Goal: Task Accomplishment & Management: Manage account settings

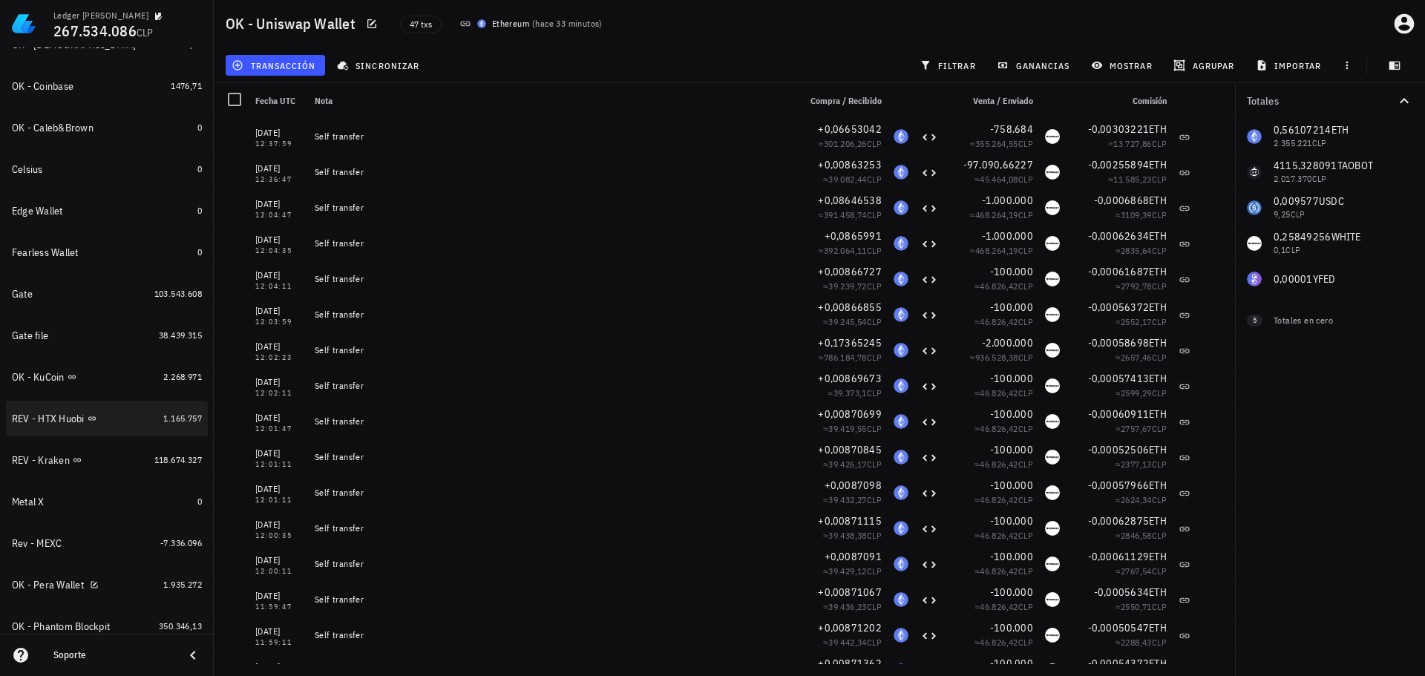
scroll to position [284, 0]
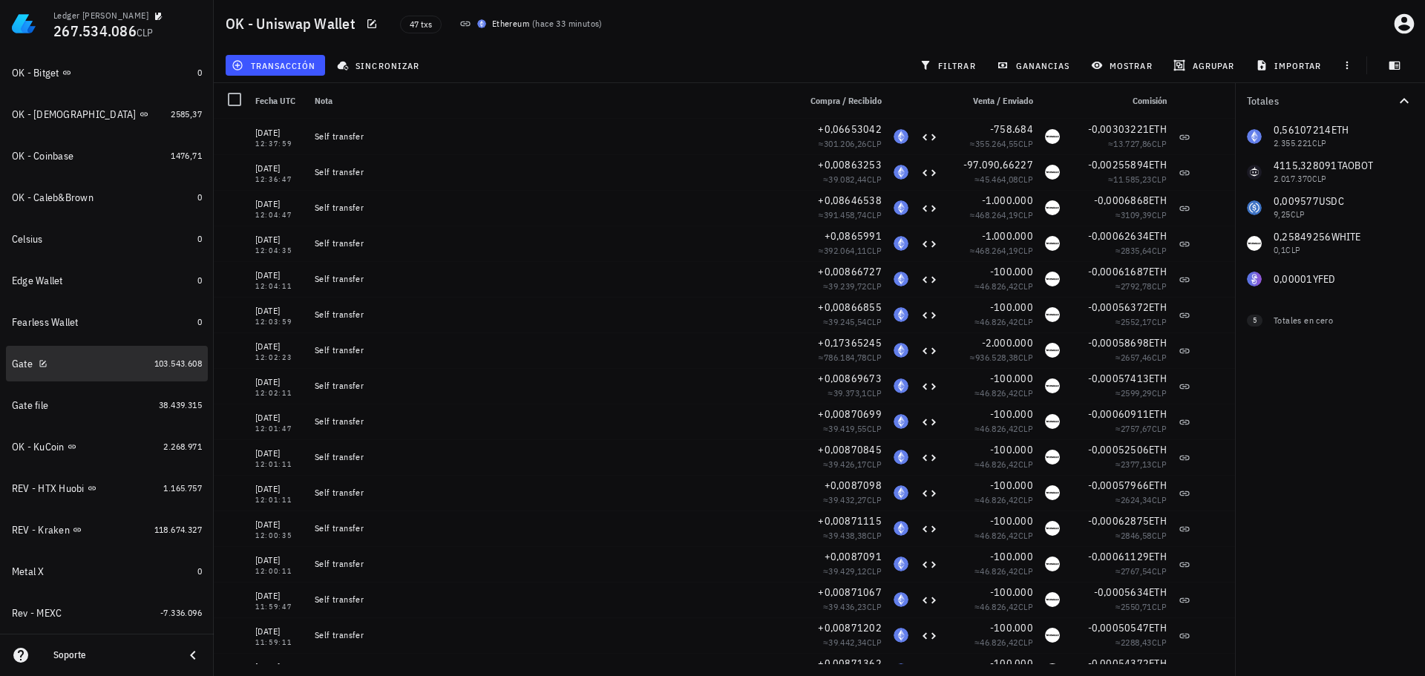
click at [81, 362] on div "Gate" at bounding box center [80, 364] width 137 height 14
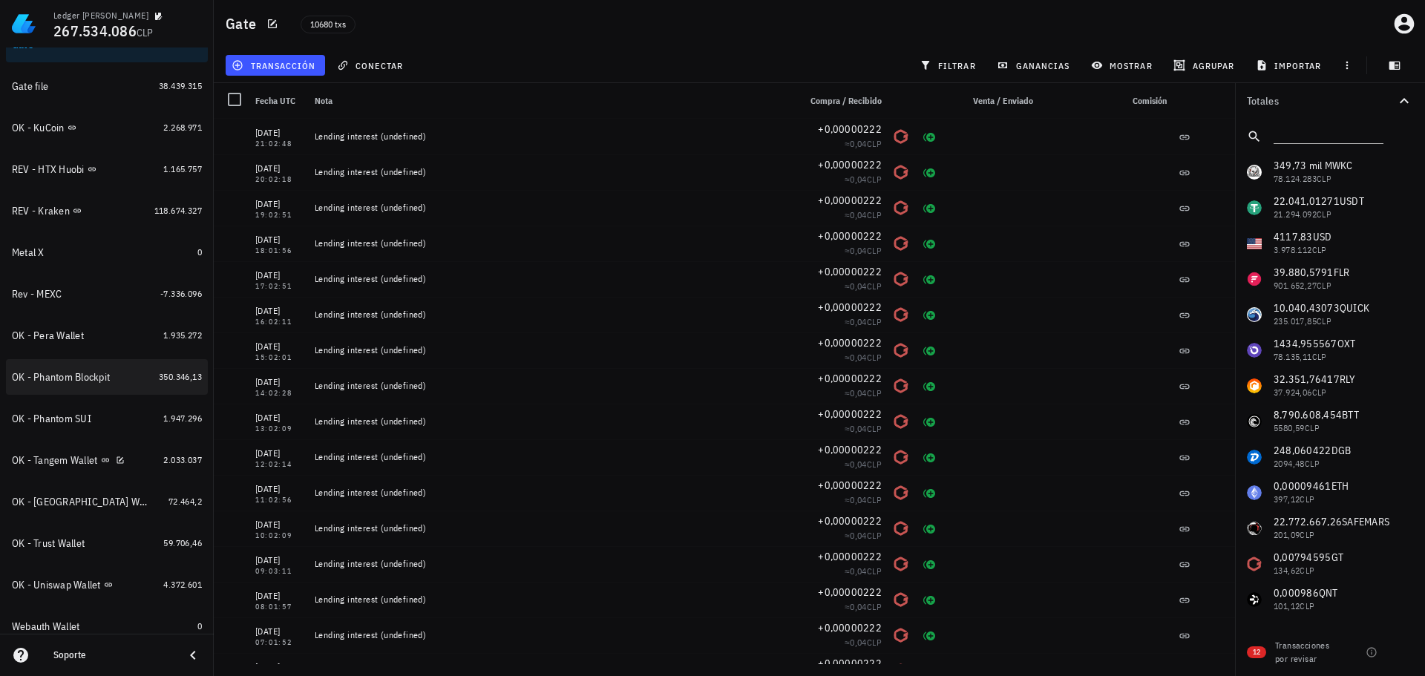
scroll to position [506, 0]
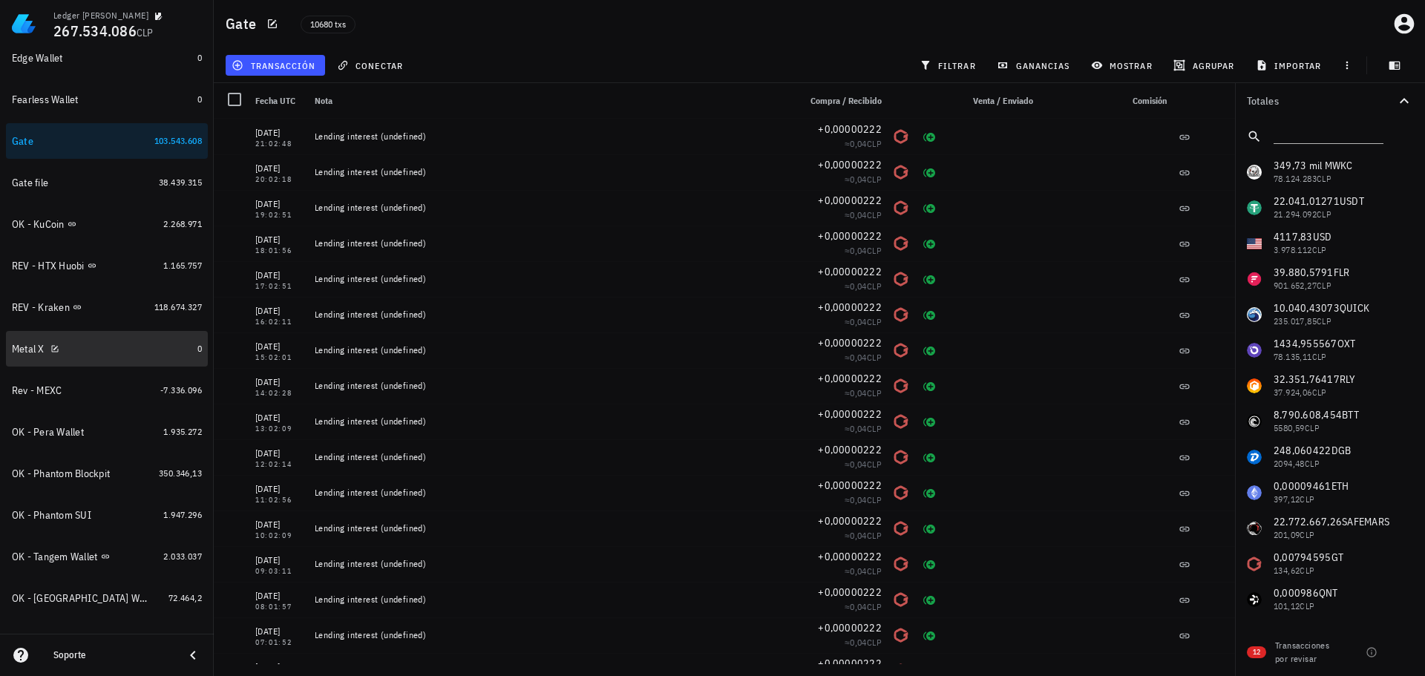
click at [106, 350] on div "Metal X" at bounding box center [102, 349] width 180 height 14
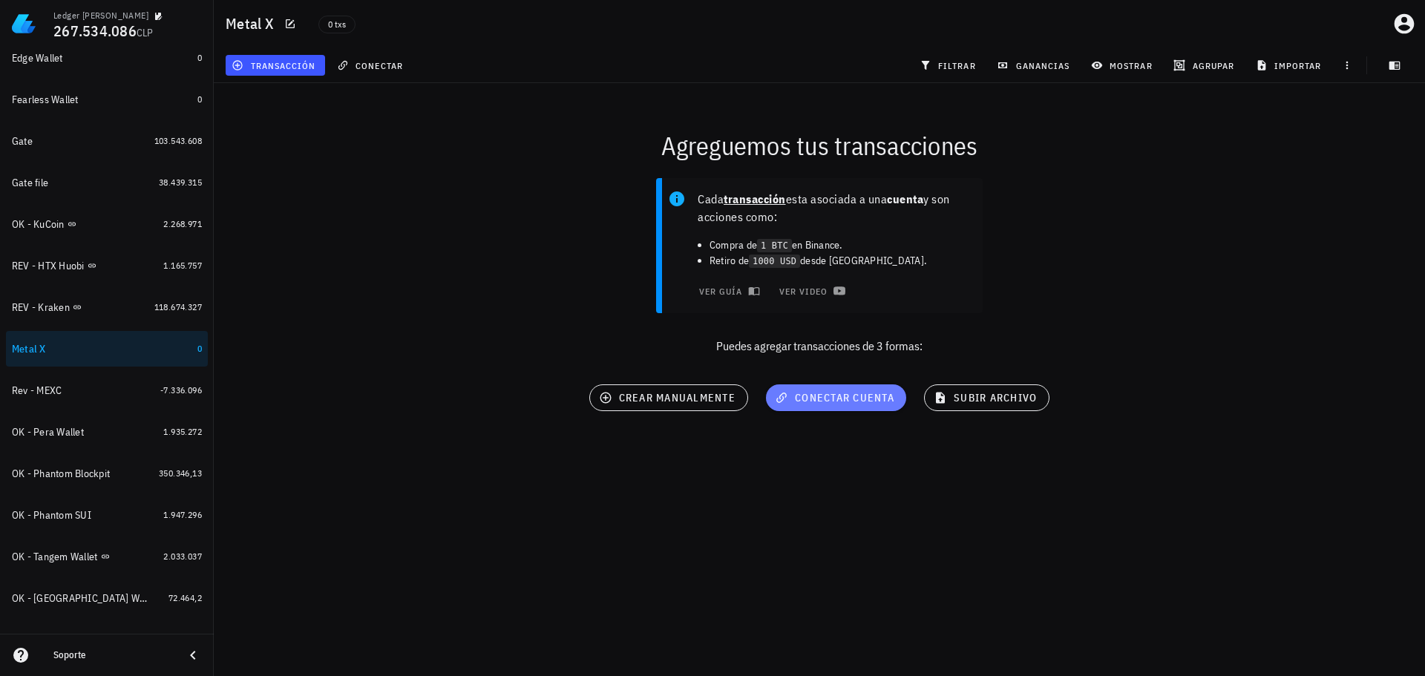
drag, startPoint x: 824, startPoint y: 401, endPoint x: 1089, endPoint y: 474, distance: 275.0
click at [1089, 474] on div "Agreguemos tus transacciones Cada transacción esta asociada a una cuenta y son …" at bounding box center [819, 275] width 1229 height 402
click at [989, 400] on span "subir archivo" at bounding box center [987, 397] width 100 height 13
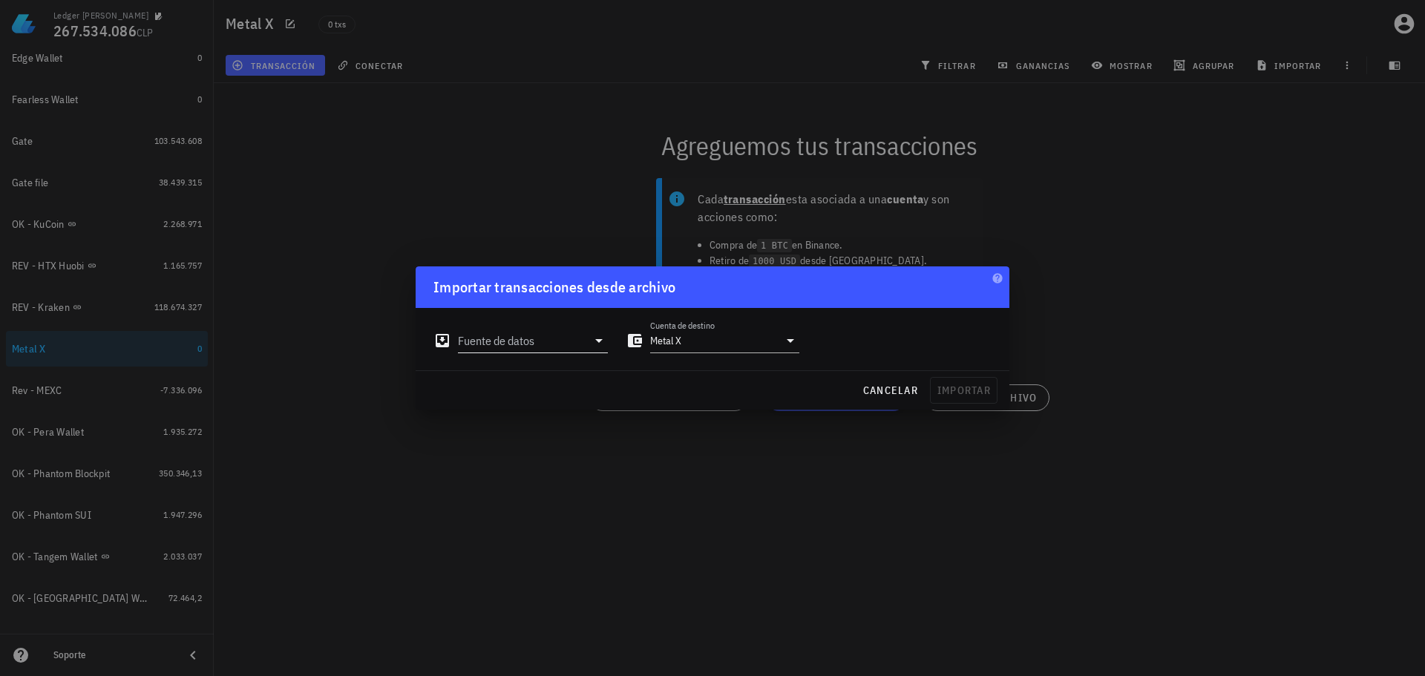
click at [586, 342] on input "Fuente de datos" at bounding box center [522, 341] width 129 height 24
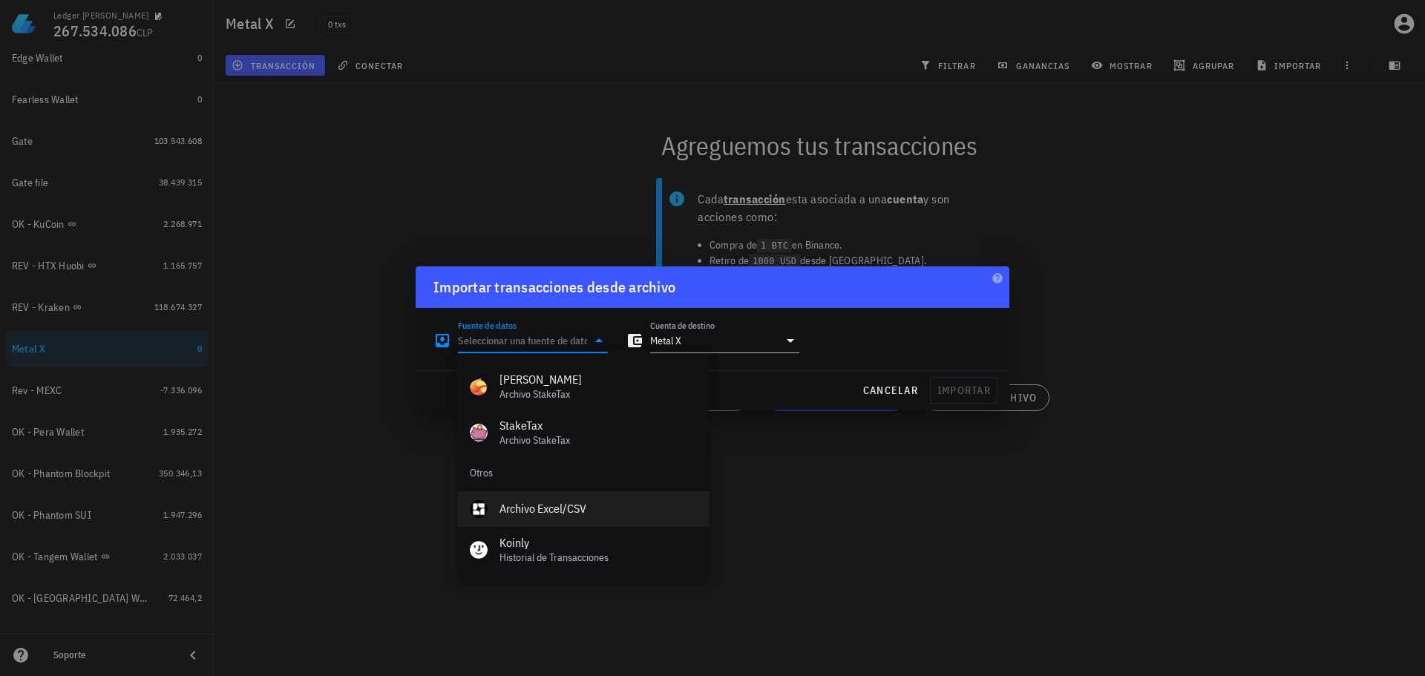
click at [549, 513] on div "Archivo Excel/CSV" at bounding box center [598, 509] width 197 height 14
type input "Archivo Excel/CSV"
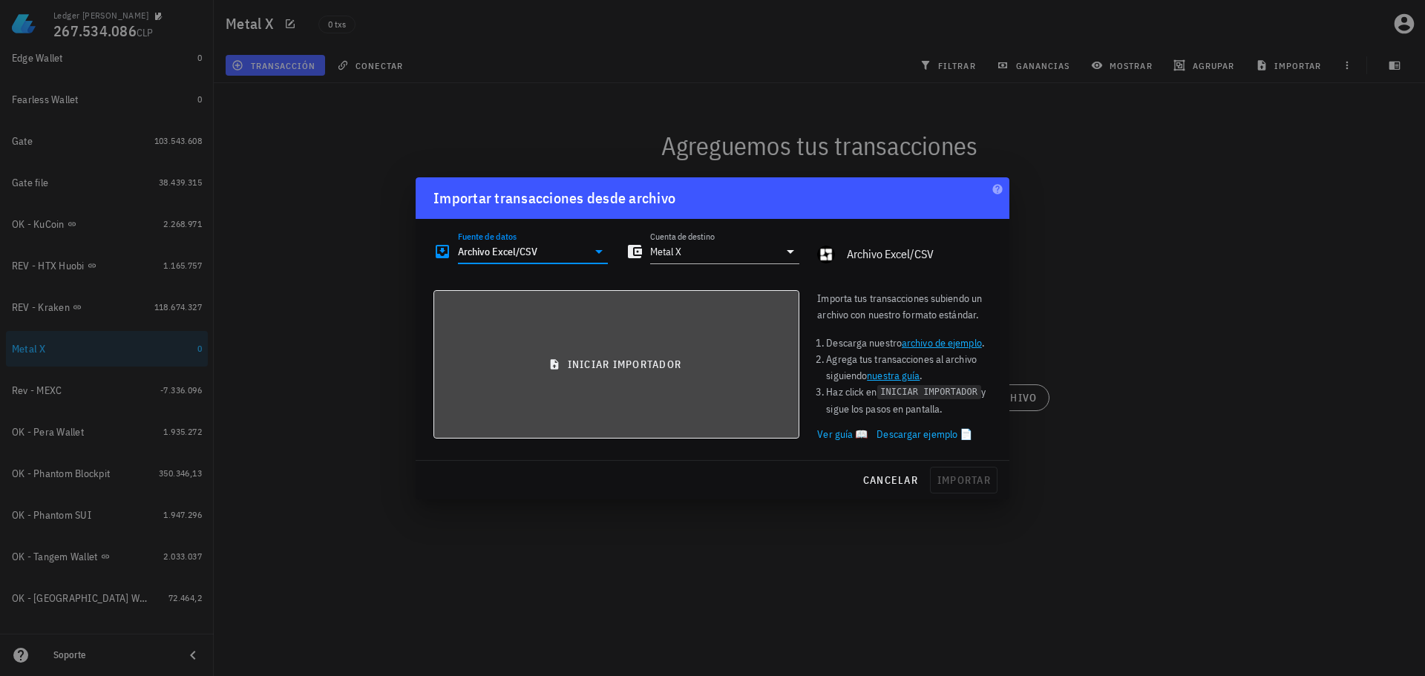
click at [599, 373] on button "iniciar importador" at bounding box center [617, 364] width 366 height 148
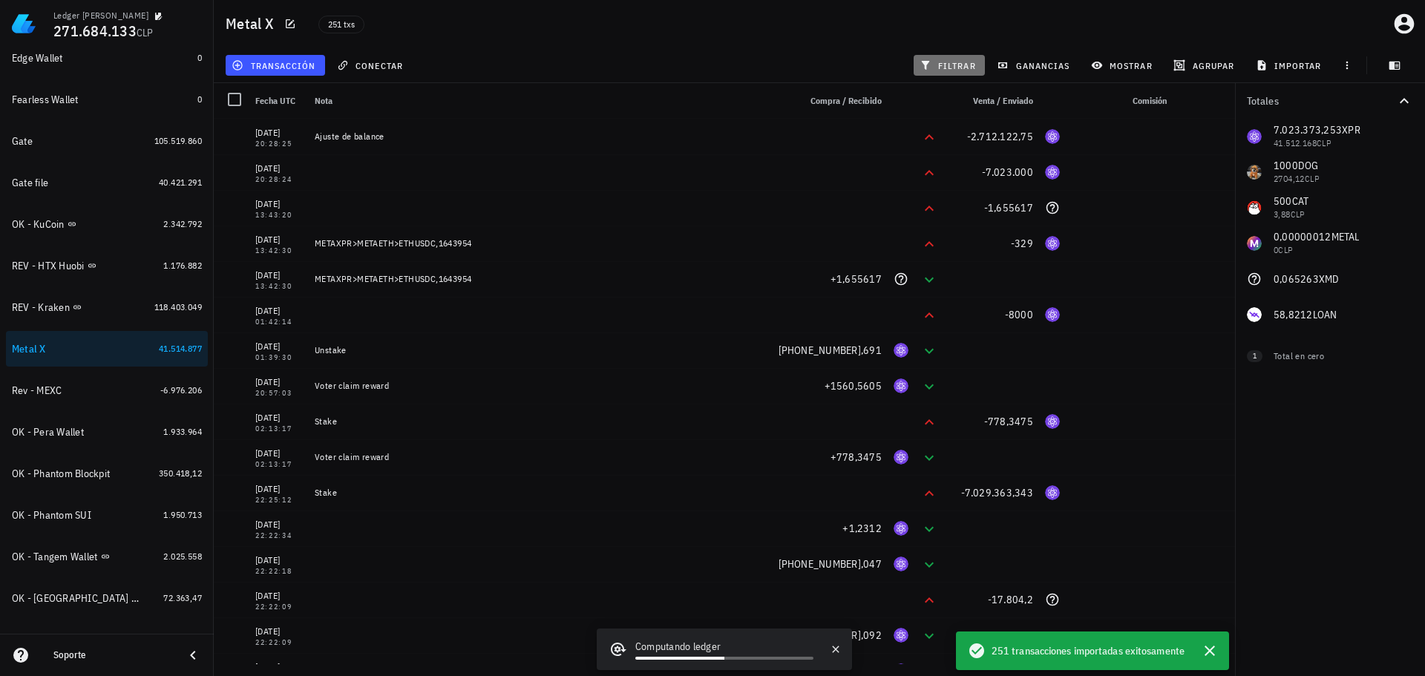
click at [955, 63] on span "filtrar" at bounding box center [949, 65] width 53 height 12
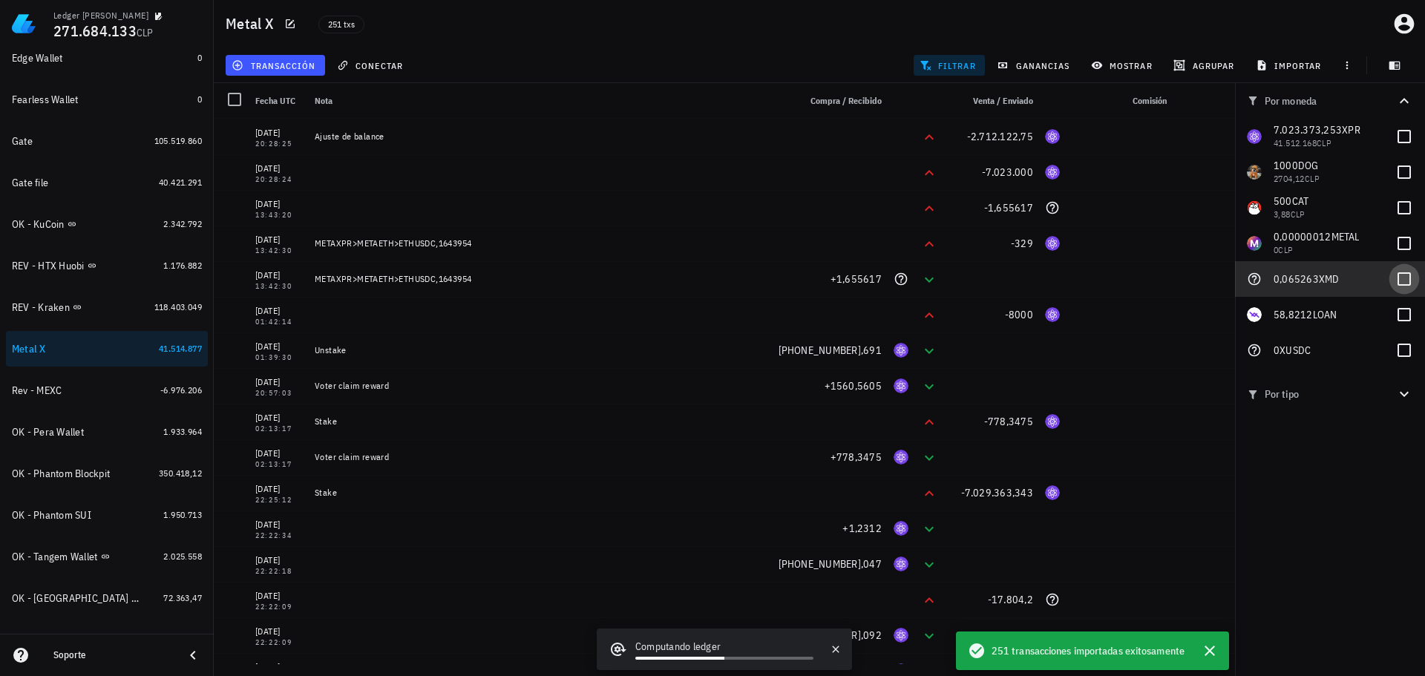
click at [1414, 278] on div at bounding box center [1404, 279] width 25 height 25
checkbox input "true"
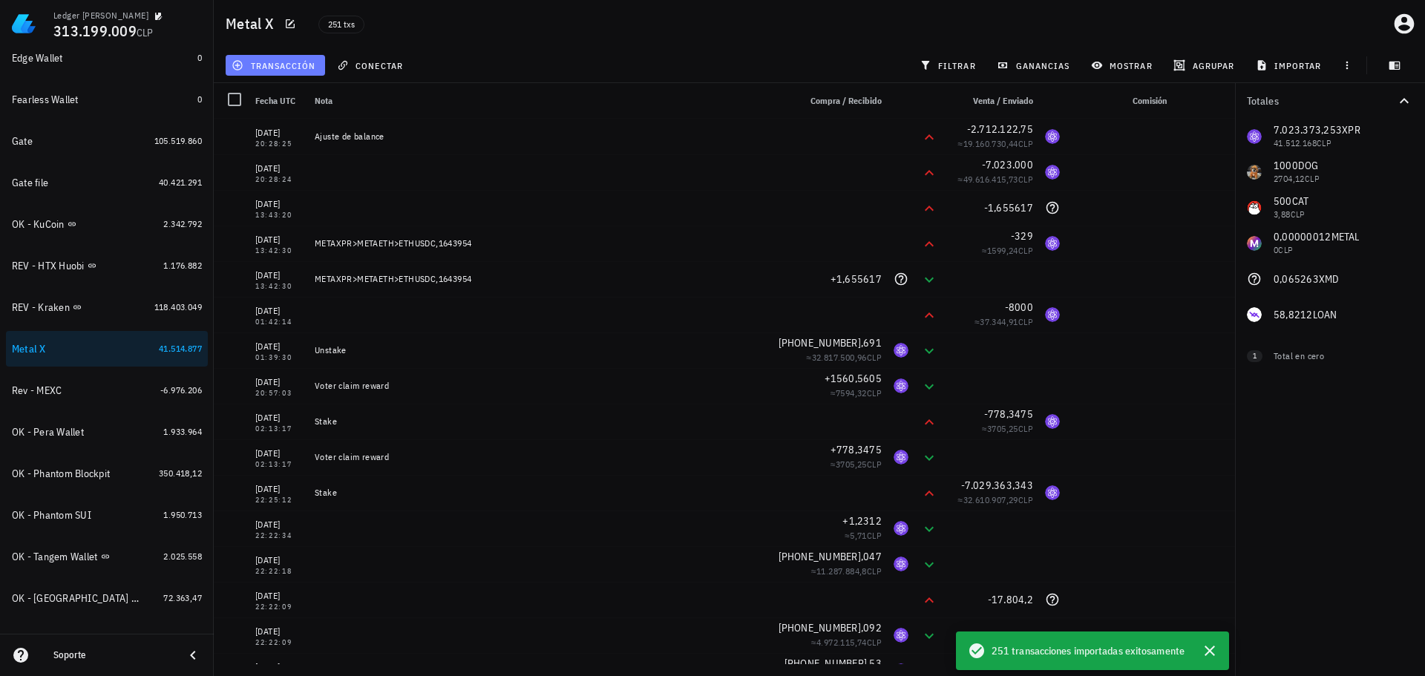
click at [289, 63] on span "transacción" at bounding box center [275, 65] width 81 height 12
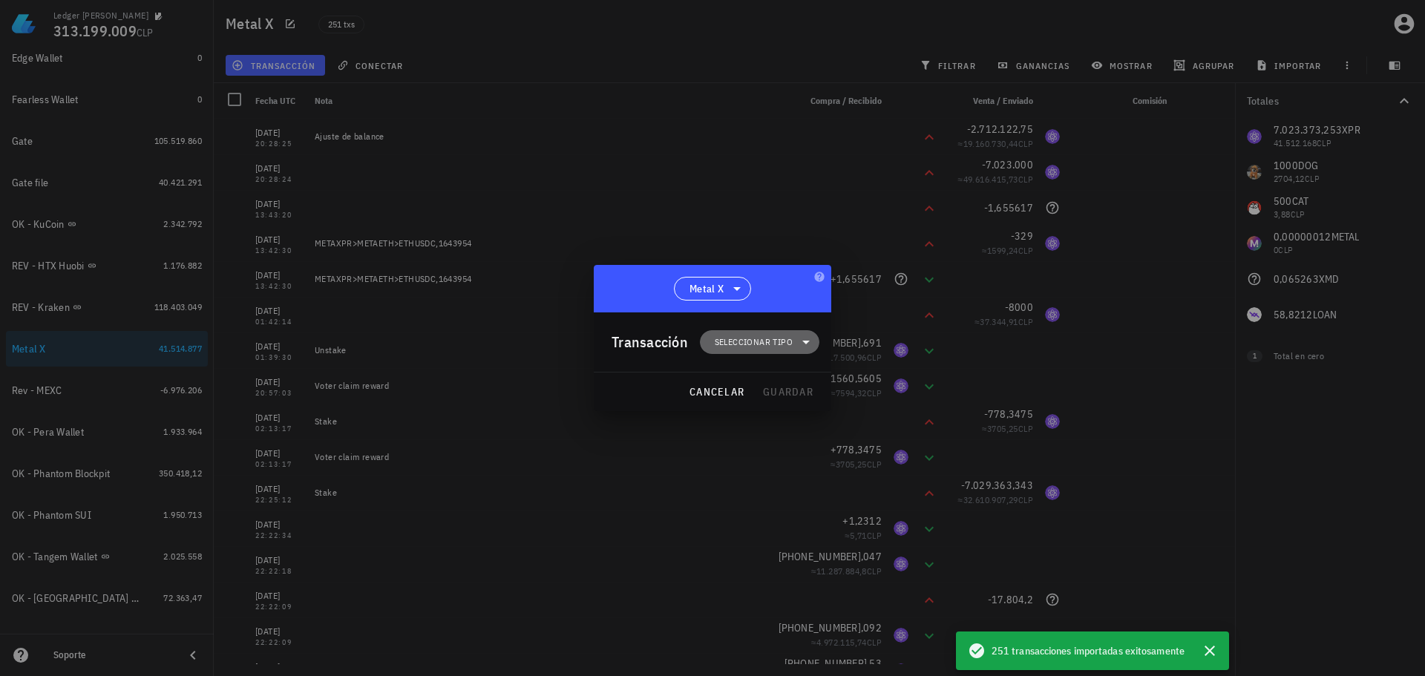
click at [762, 340] on span "Seleccionar tipo" at bounding box center [754, 342] width 78 height 15
click at [764, 435] on div "Egreso" at bounding box center [768, 437] width 58 height 12
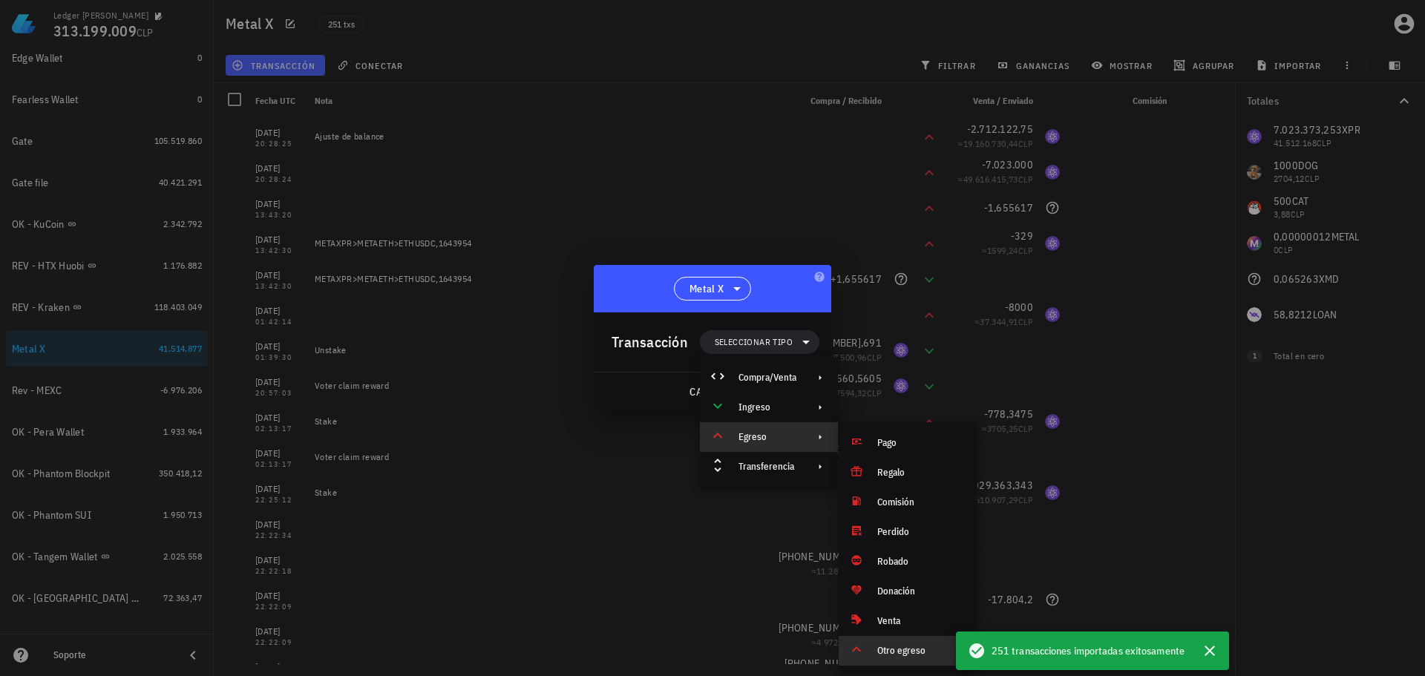
click at [894, 659] on div "Otro egreso" at bounding box center [908, 651] width 139 height 30
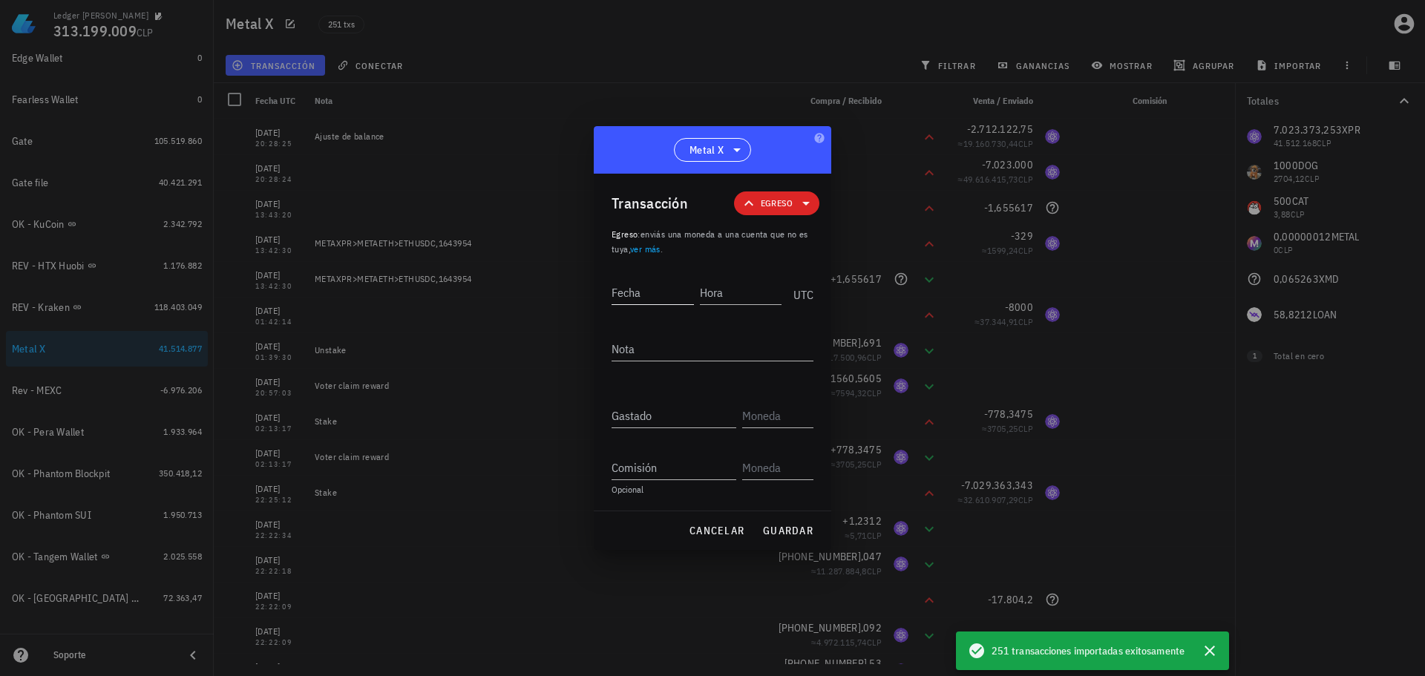
click at [652, 303] on input "Fecha" at bounding box center [653, 293] width 82 height 24
type input "[DATE]"
type input "20:28:25"
type textarea "Ajuste de balance"
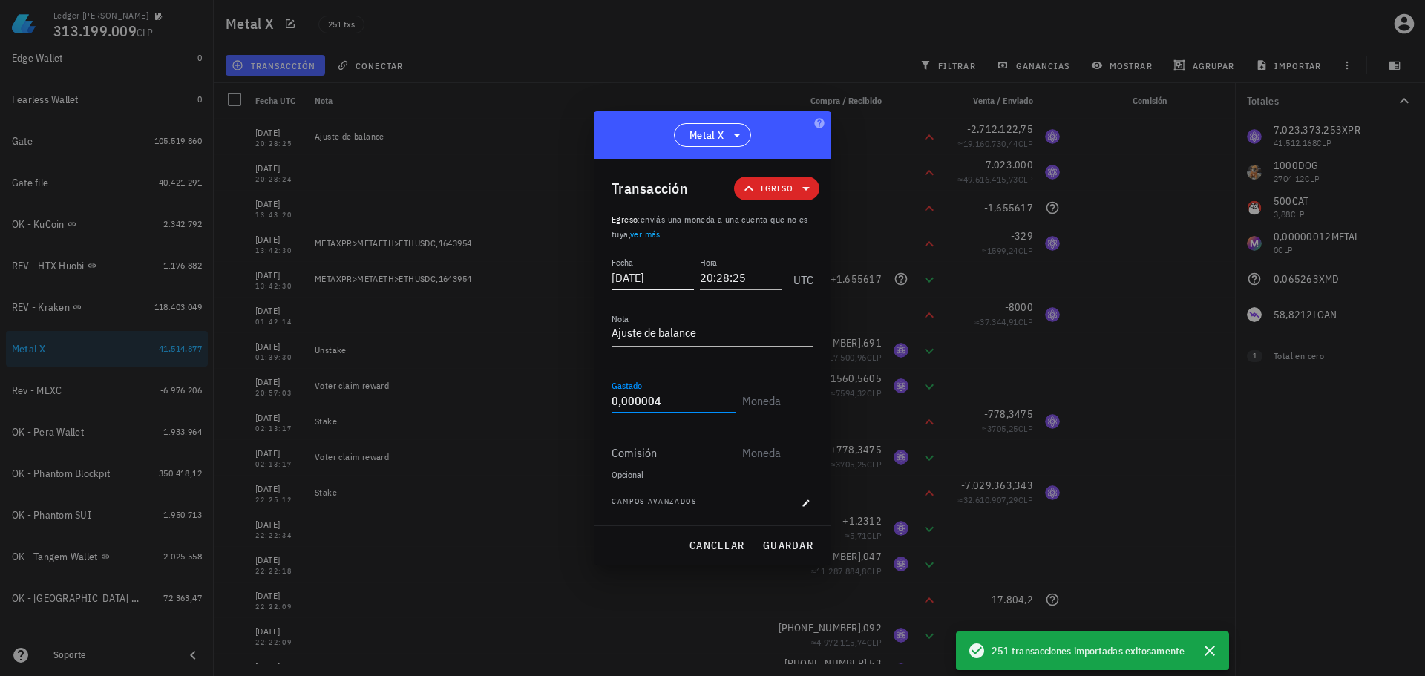
type input "0,000004"
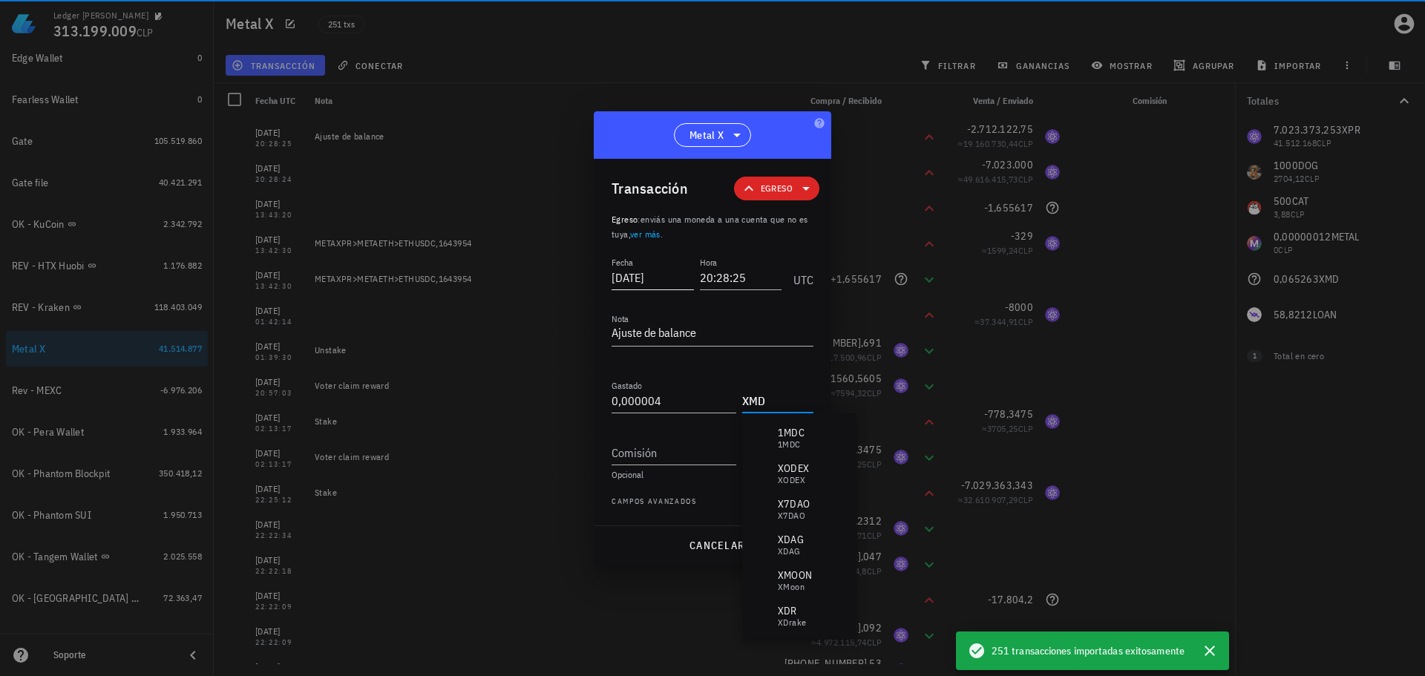
type input "XMD"
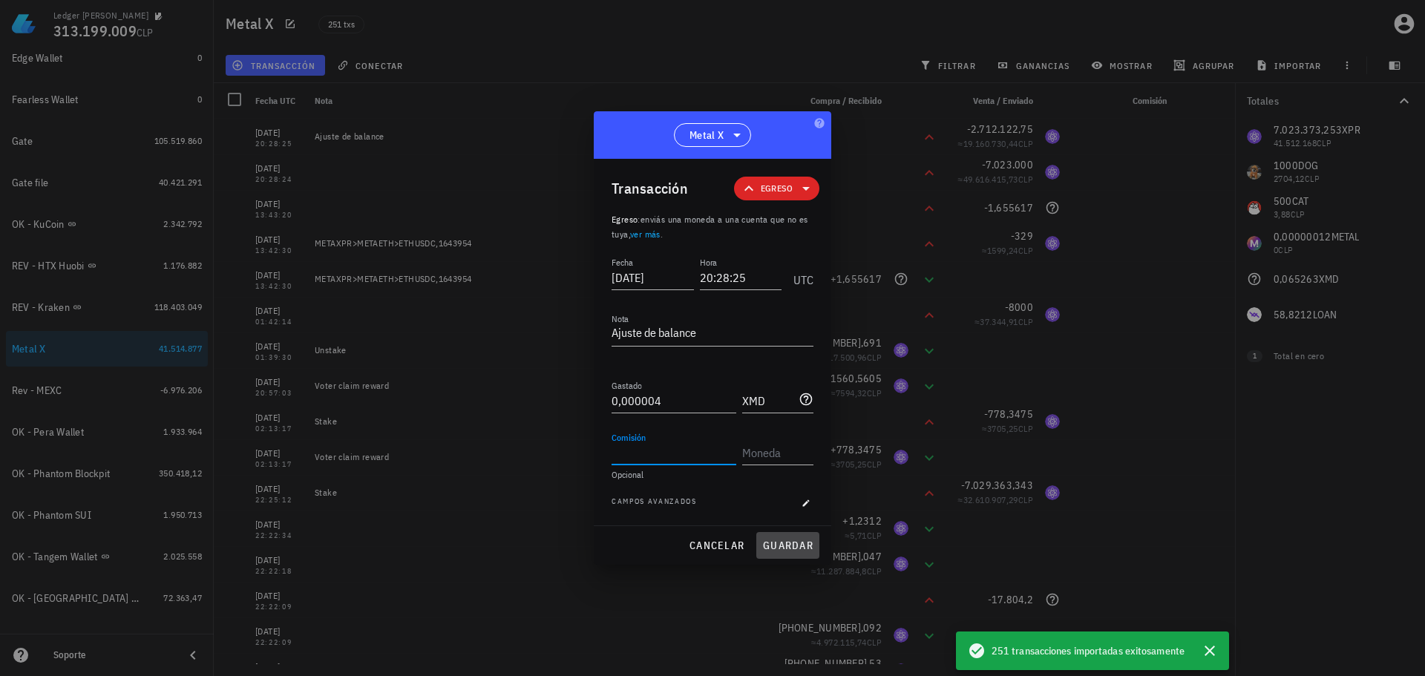
click at [794, 542] on span "guardar" at bounding box center [787, 545] width 51 height 13
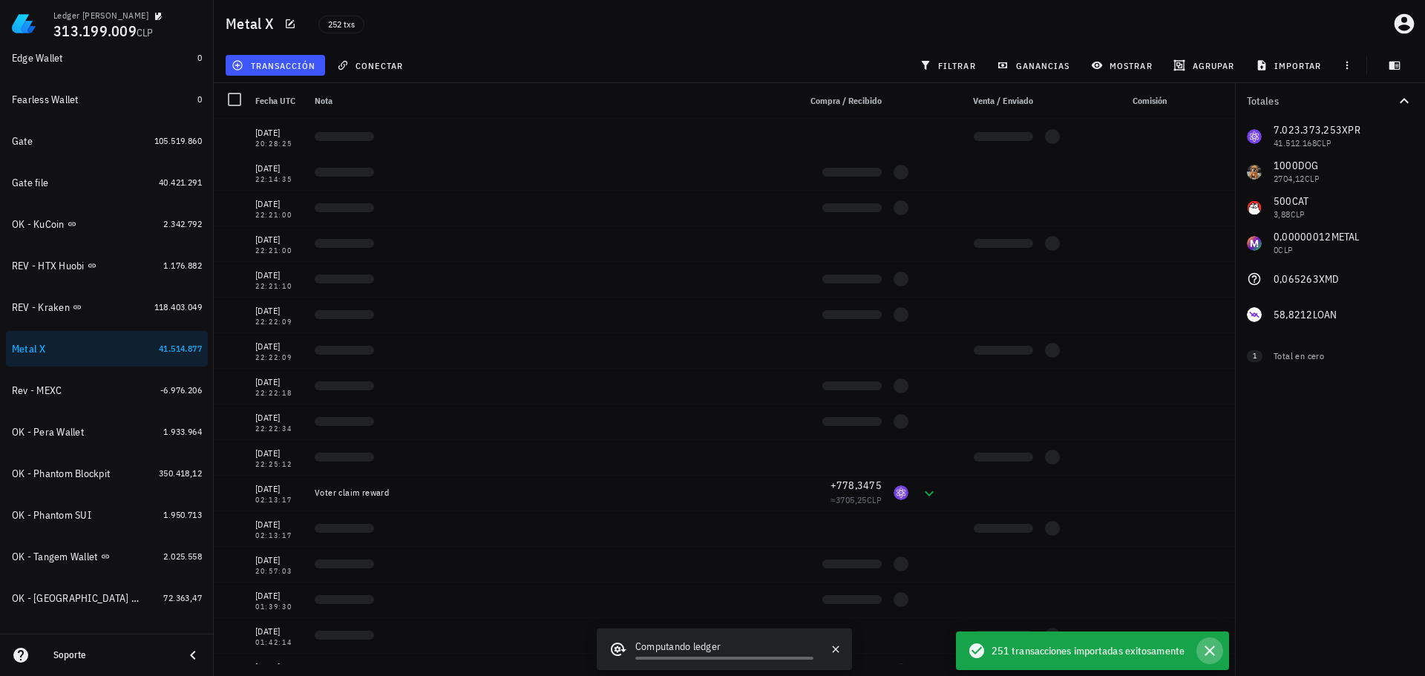
click at [1217, 658] on icon "button" at bounding box center [1210, 651] width 18 height 18
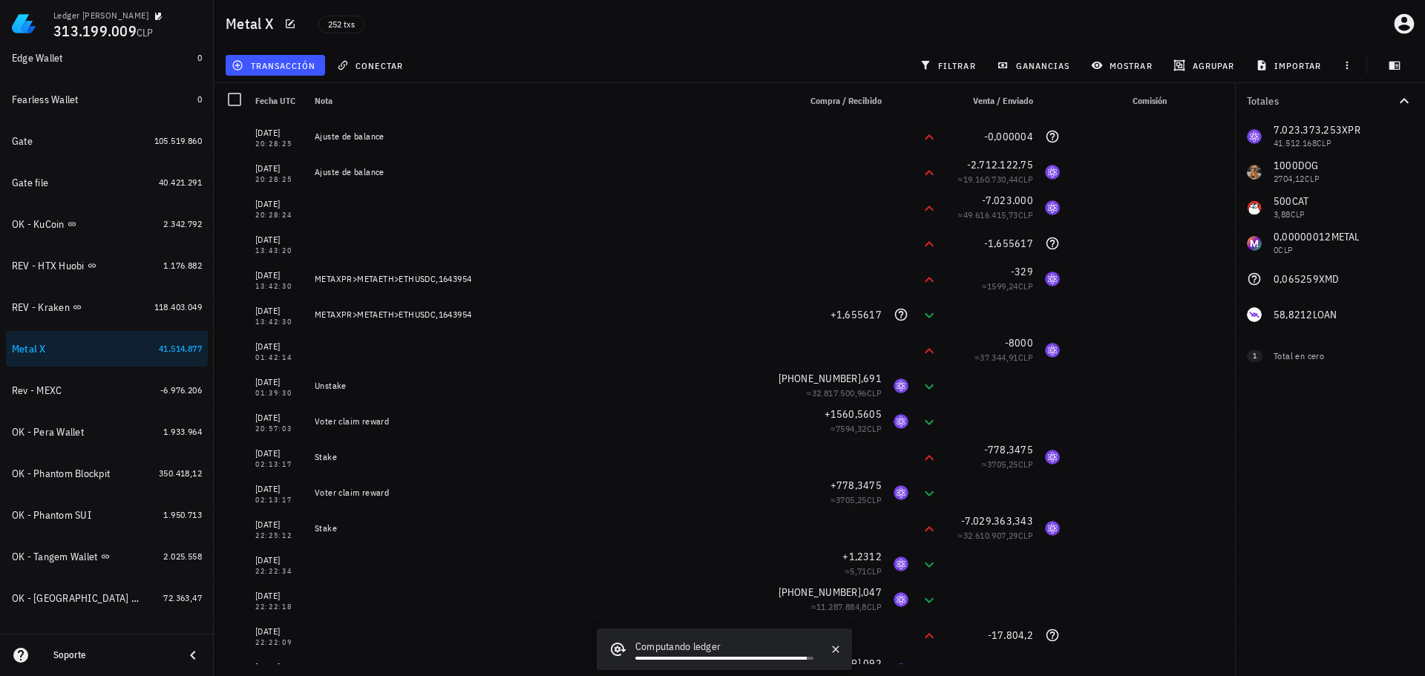
click at [1300, 238] on div "7.023.373,253 XPR 41.512.168 CLP 1000 DOG 2704,12 CLP 500 CAT 3,88 CLP 0,000000…" at bounding box center [1330, 226] width 190 height 214
copy span "0,00000012"
click at [293, 65] on span "transacción" at bounding box center [275, 65] width 81 height 12
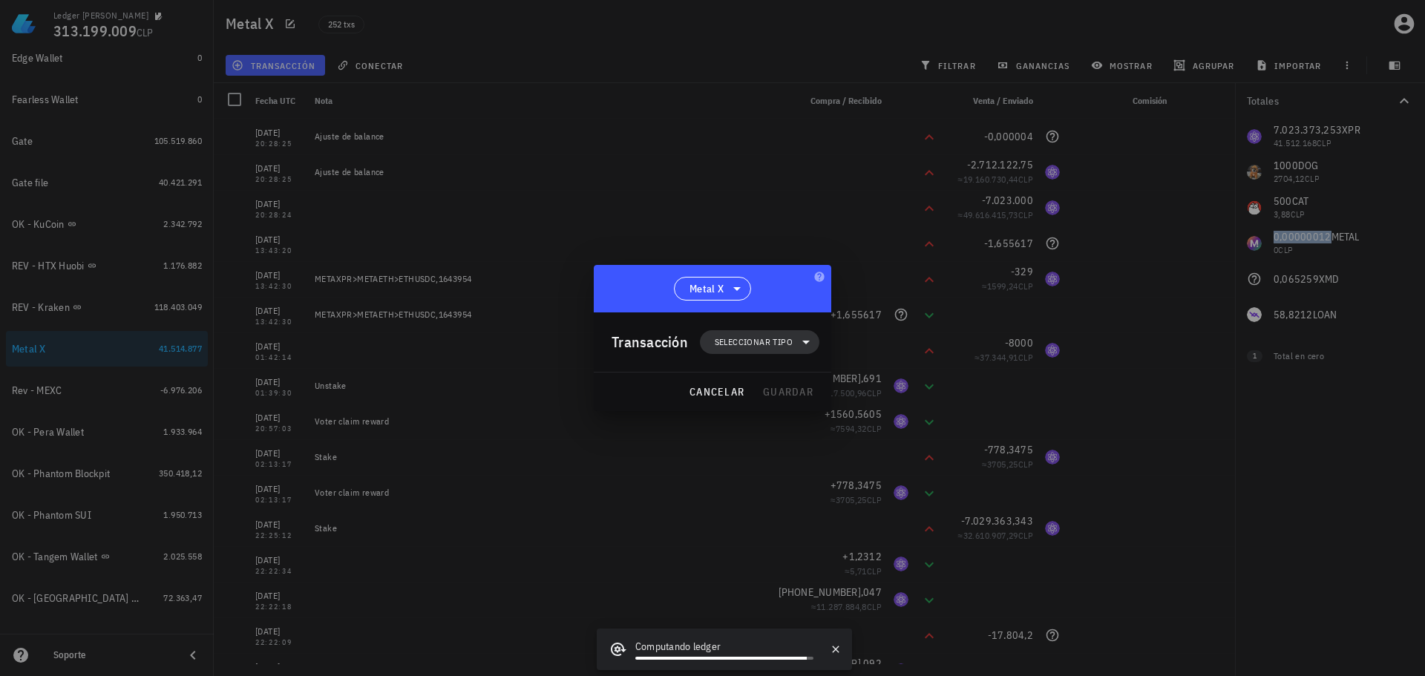
click at [747, 334] on span "Seleccionar tipo" at bounding box center [760, 342] width 102 height 24
click at [776, 428] on div "Egreso" at bounding box center [769, 437] width 138 height 30
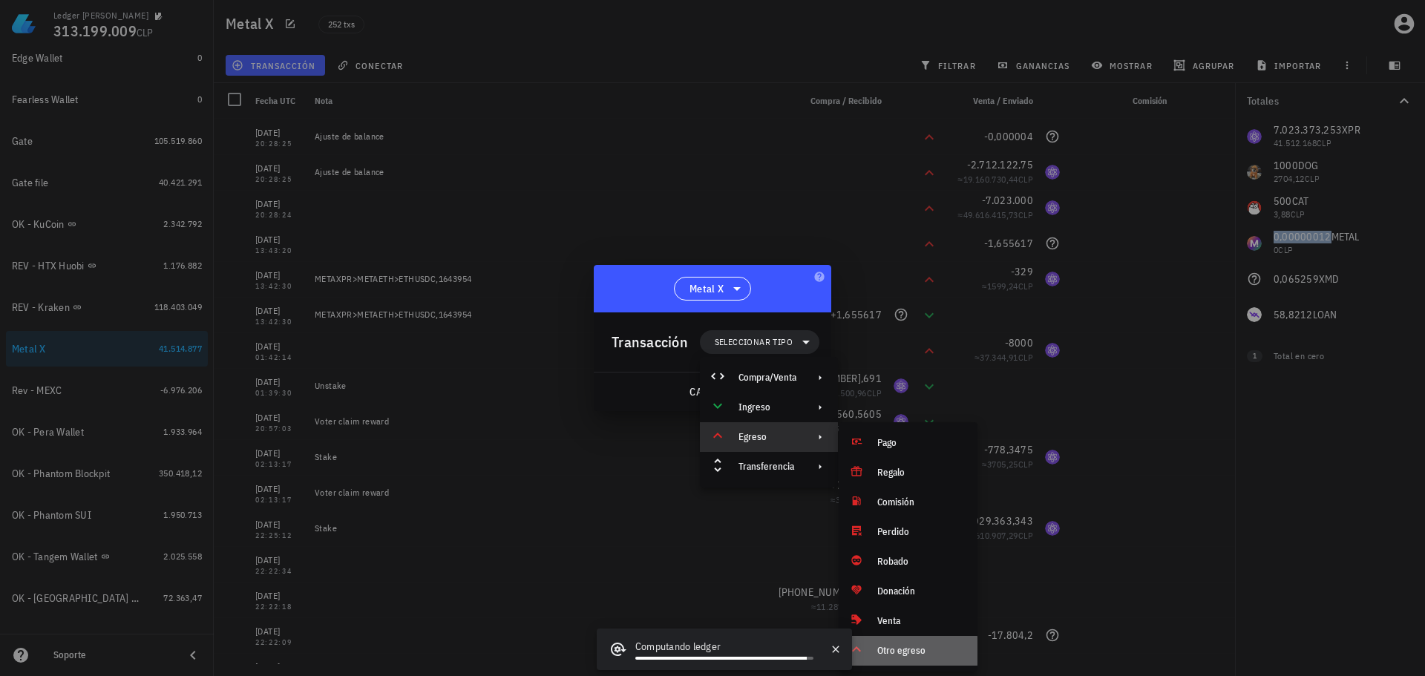
click at [900, 653] on div "Otro egreso" at bounding box center [922, 651] width 88 height 12
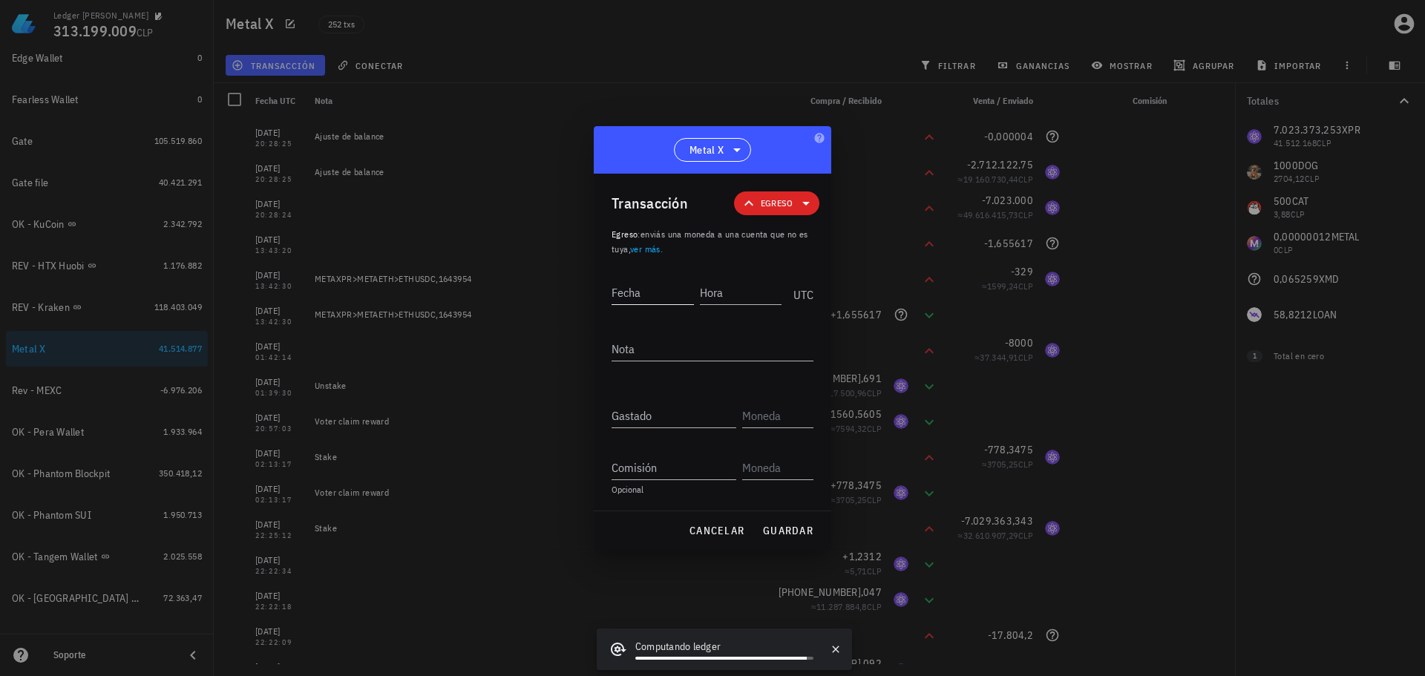
click at [673, 298] on input "Fecha" at bounding box center [653, 293] width 82 height 24
type input "[DATE]"
type input "20:28:25"
type textarea "Ajuste de balance"
paste input "0,00000012"
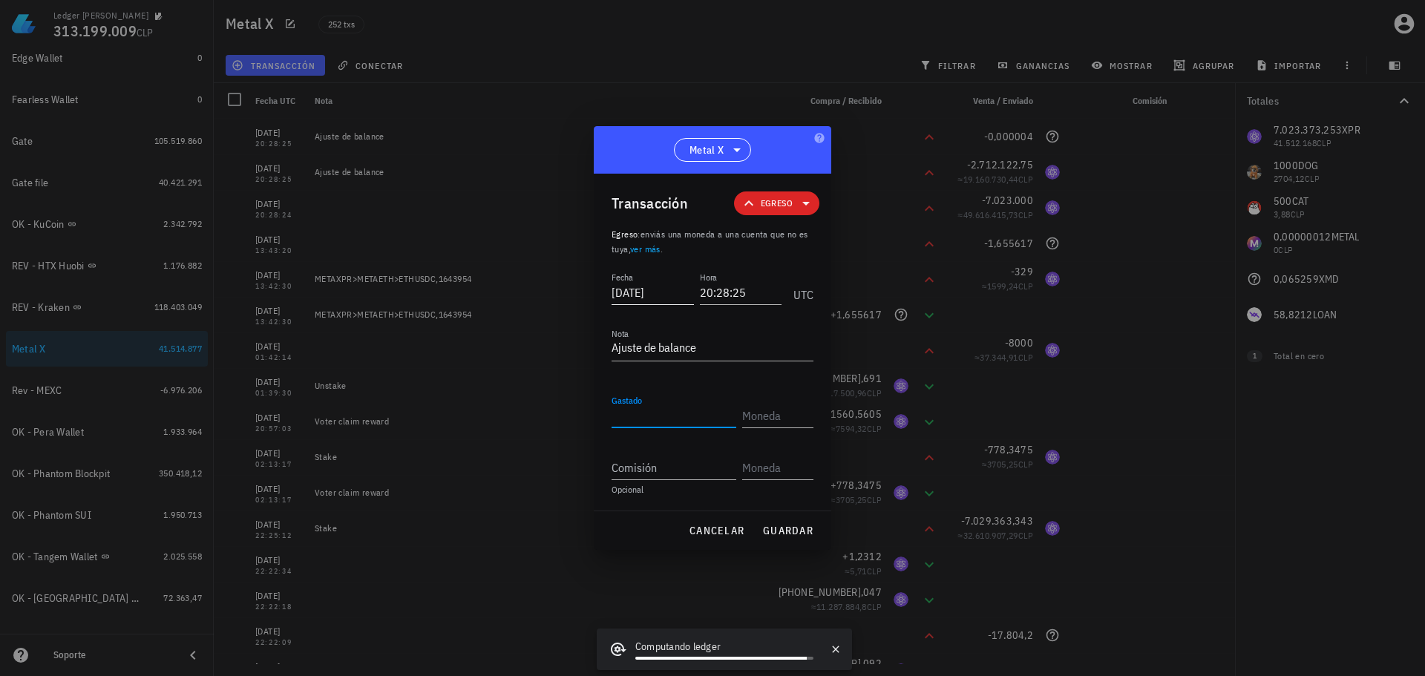
type input "0,00000012"
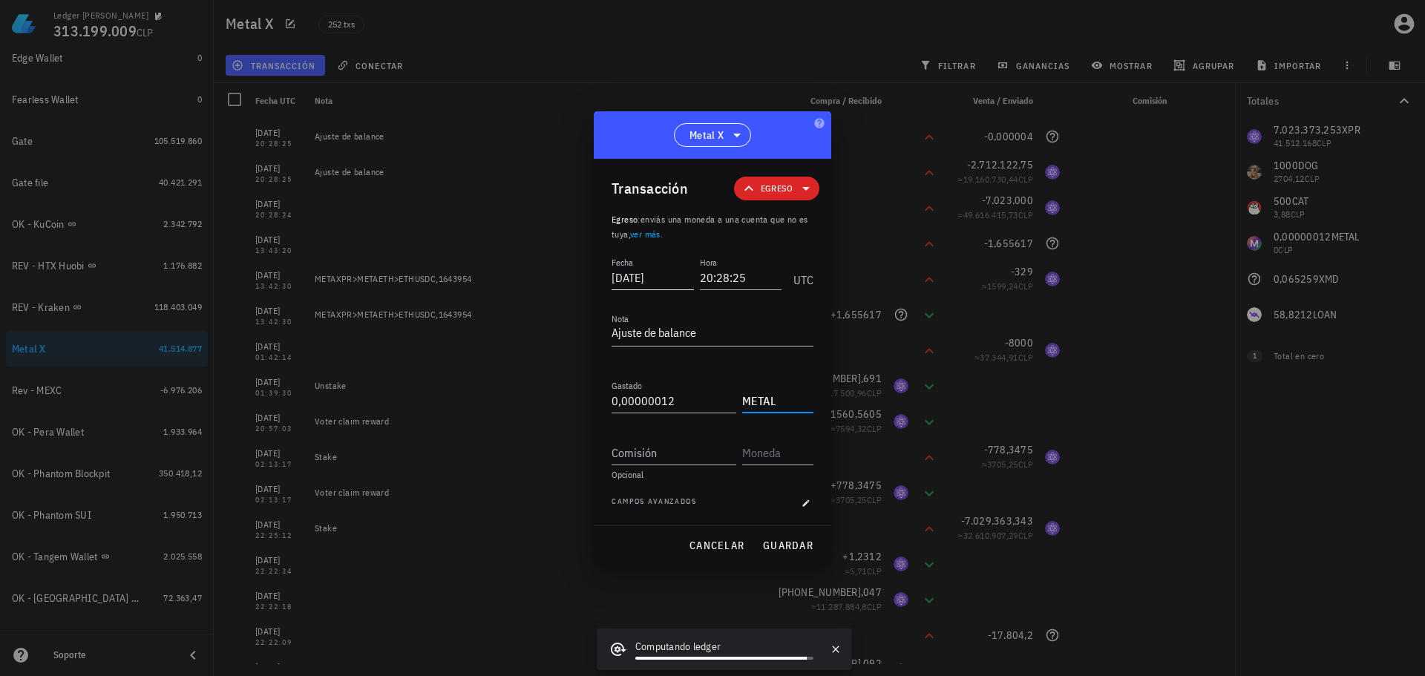
type input "METAL"
click at [803, 547] on span "guardar" at bounding box center [787, 545] width 51 height 13
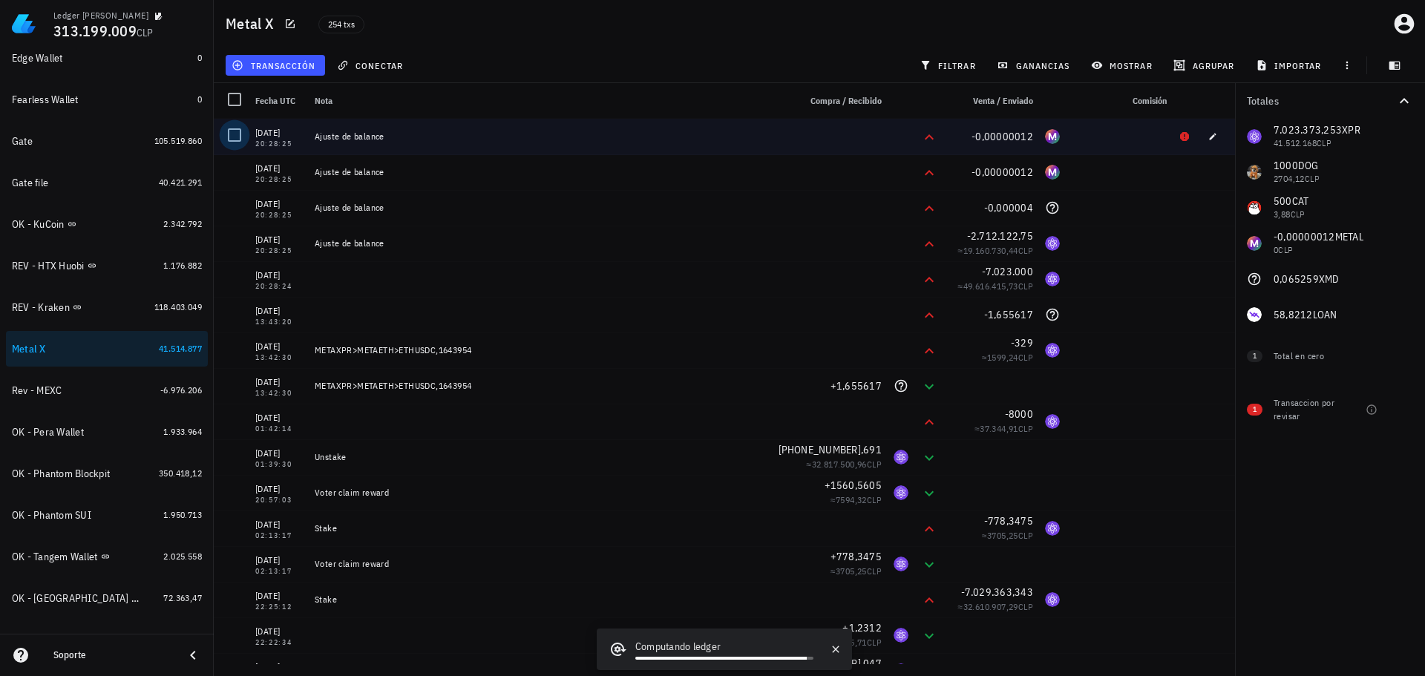
click at [235, 133] on div at bounding box center [234, 135] width 25 height 25
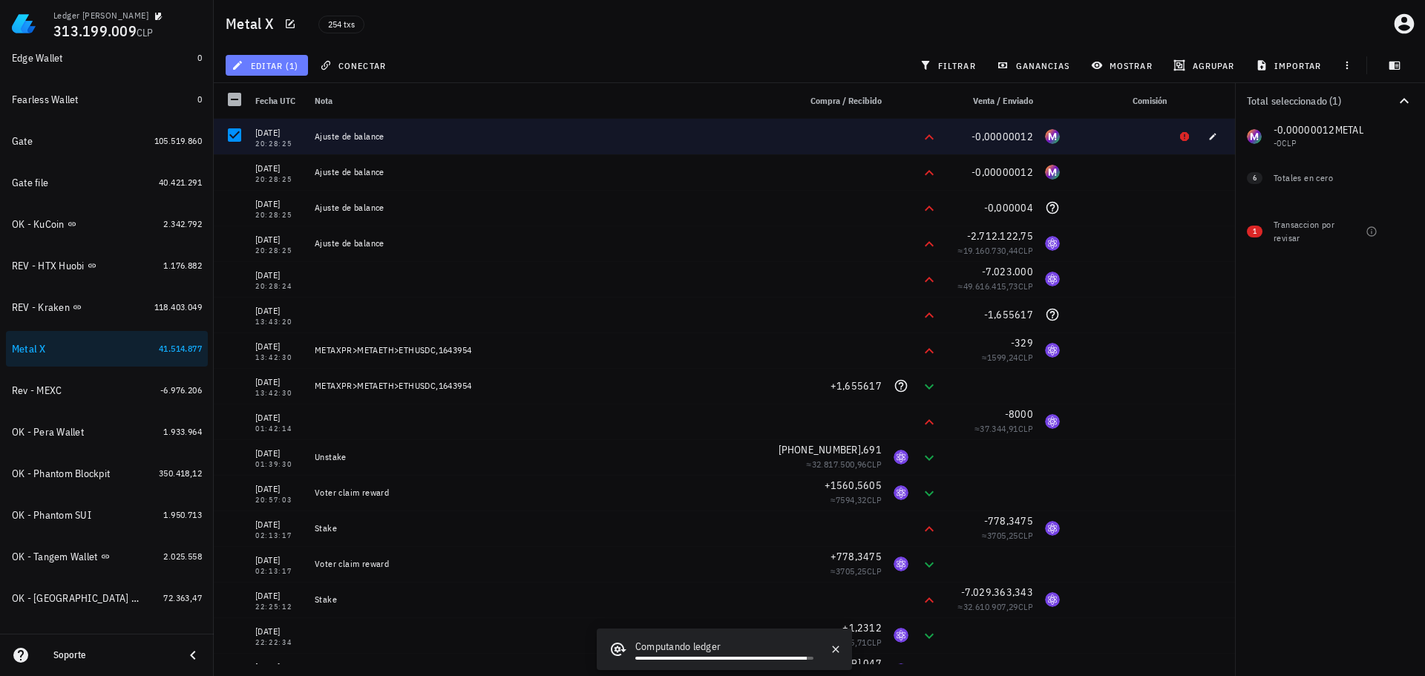
click at [289, 68] on span "editar (1)" at bounding box center [267, 65] width 64 height 12
click at [300, 155] on div "Eliminar" at bounding box center [313, 159] width 105 height 12
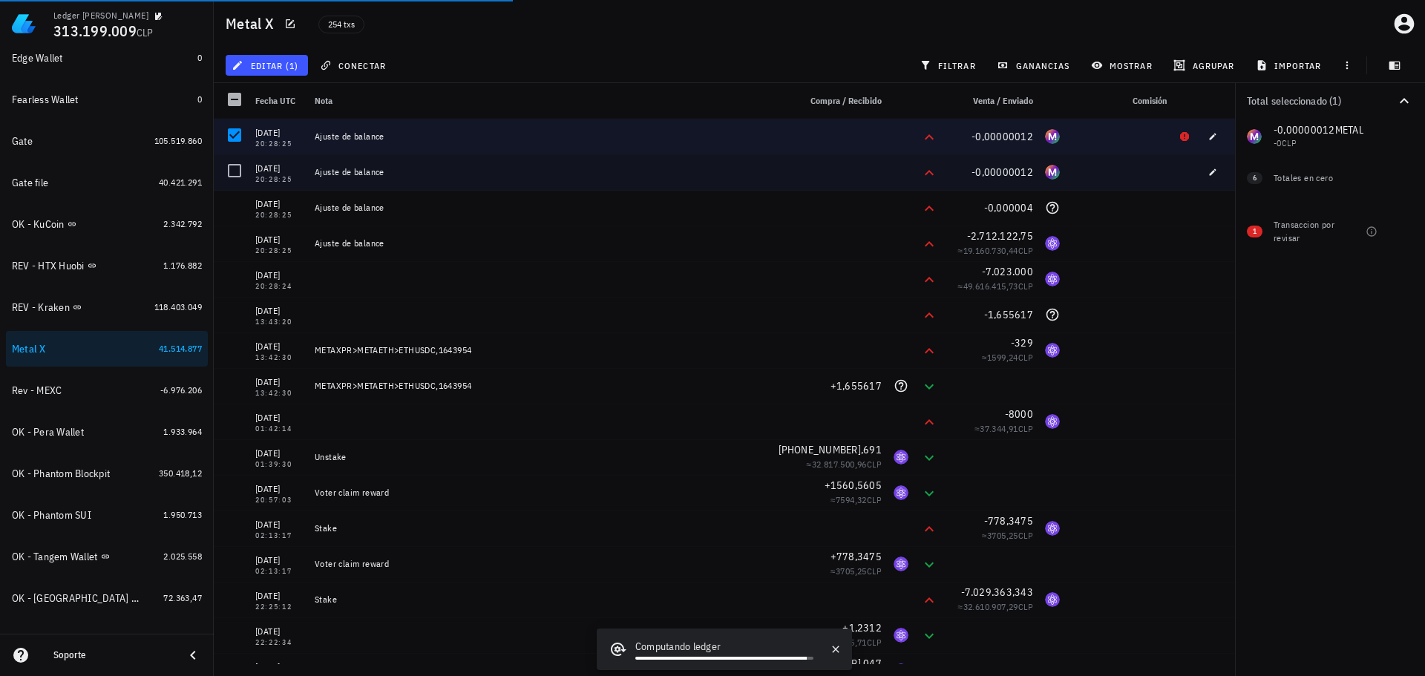
click at [491, 183] on div "Ajuste de balance" at bounding box center [551, 172] width 484 height 36
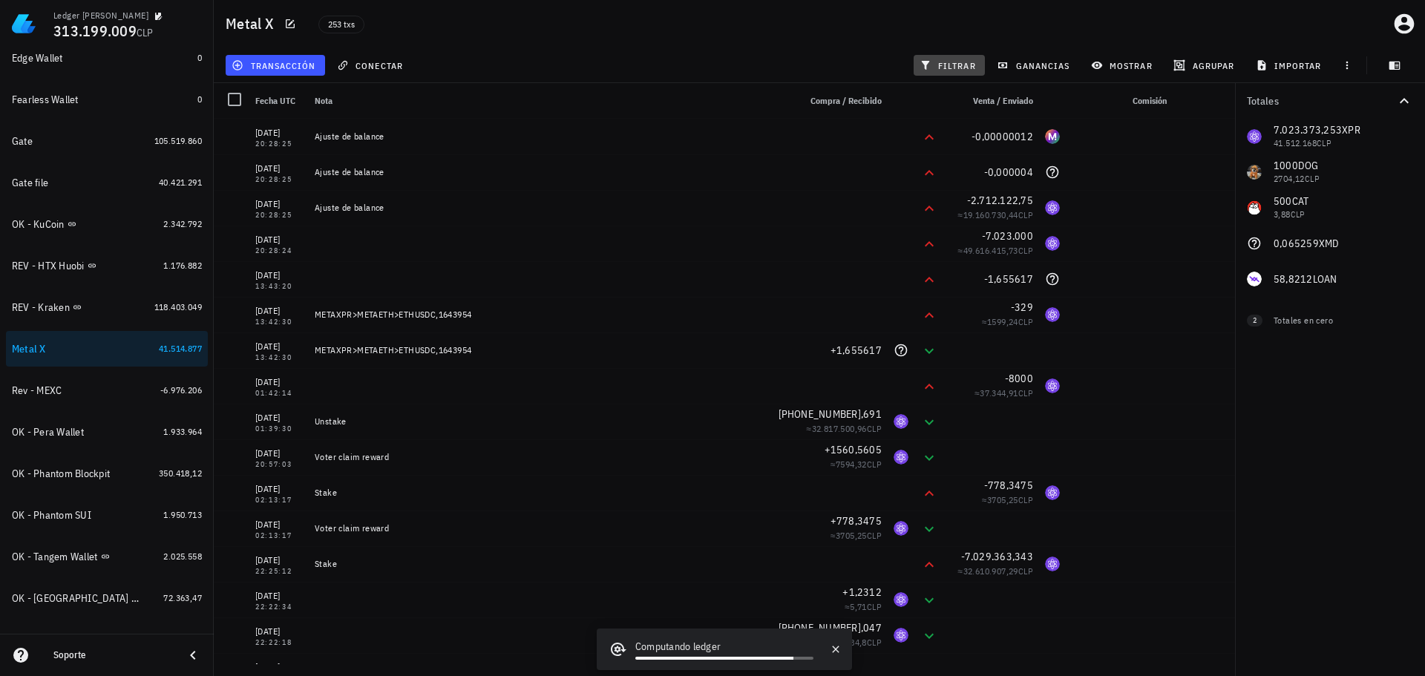
click at [967, 67] on span "filtrar" at bounding box center [949, 65] width 53 height 12
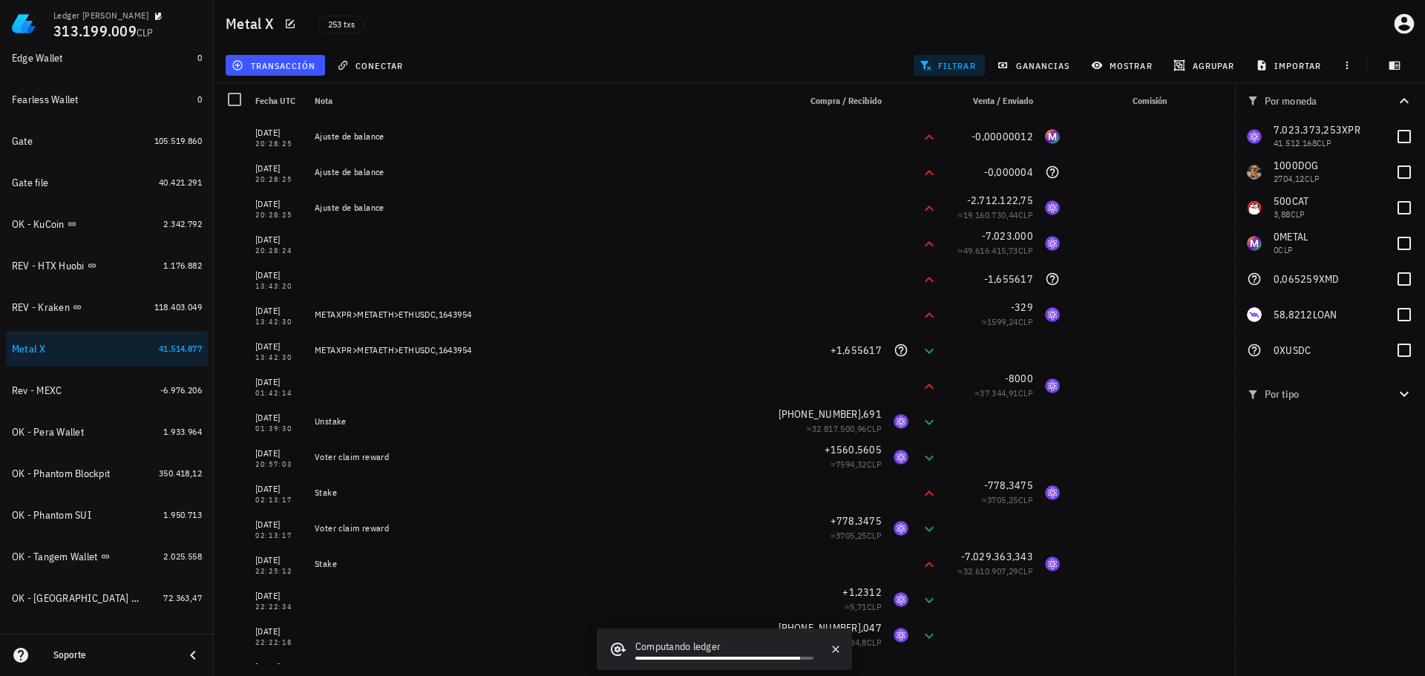
click at [952, 71] on button "filtrar" at bounding box center [949, 65] width 71 height 21
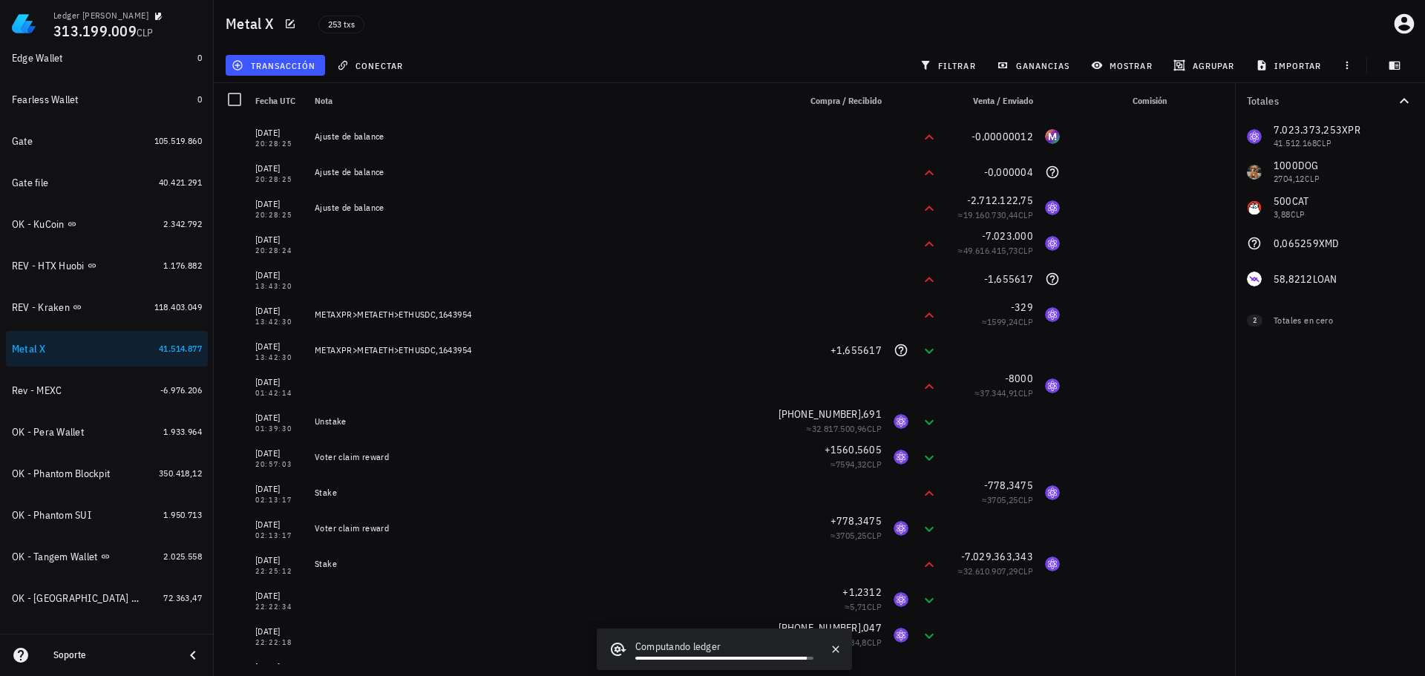
click at [756, 28] on div "253 txs" at bounding box center [597, 23] width 575 height 37
click at [292, 22] on icon "button" at bounding box center [290, 23] width 9 height 9
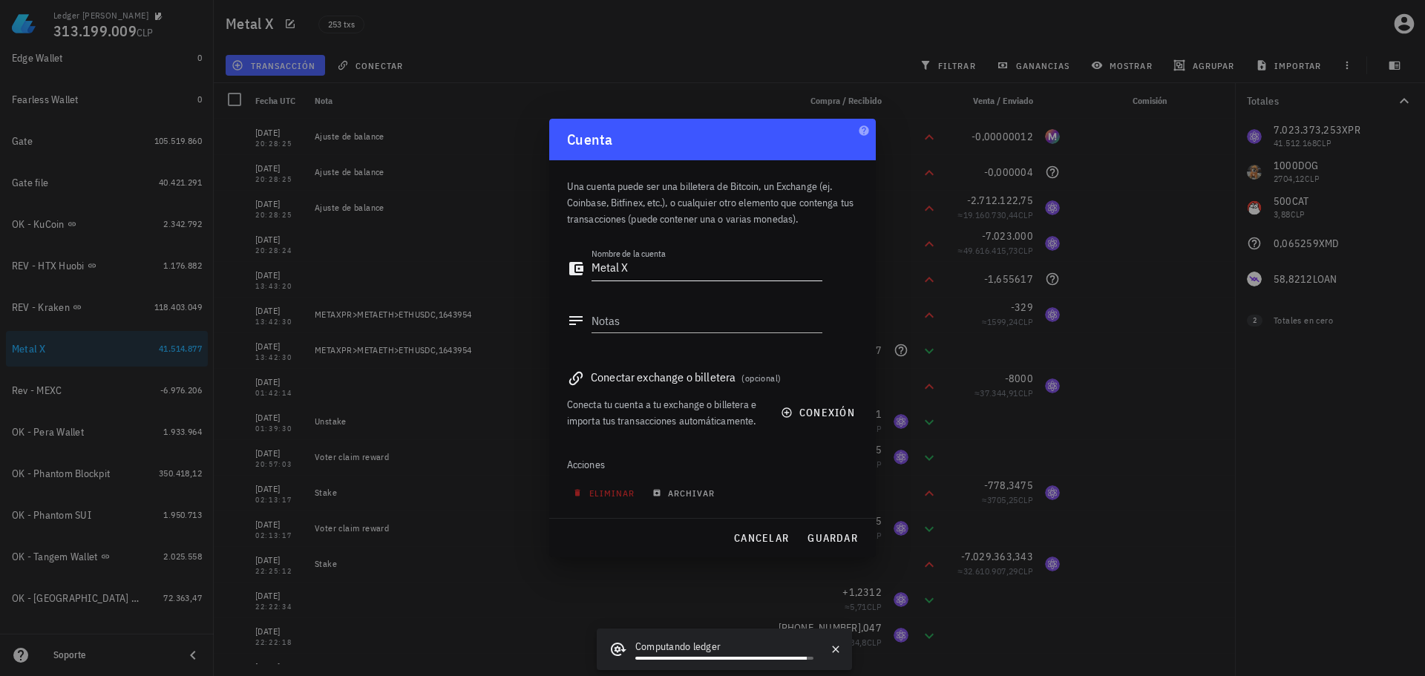
click at [591, 269] on div "Nombre de la cuenta Metal X" at bounding box center [694, 272] width 255 height 49
click at [593, 269] on textarea "Metal X" at bounding box center [707, 269] width 231 height 24
type textarea "OK - Metal X"
click at [835, 541] on span "guardar" at bounding box center [832, 538] width 51 height 13
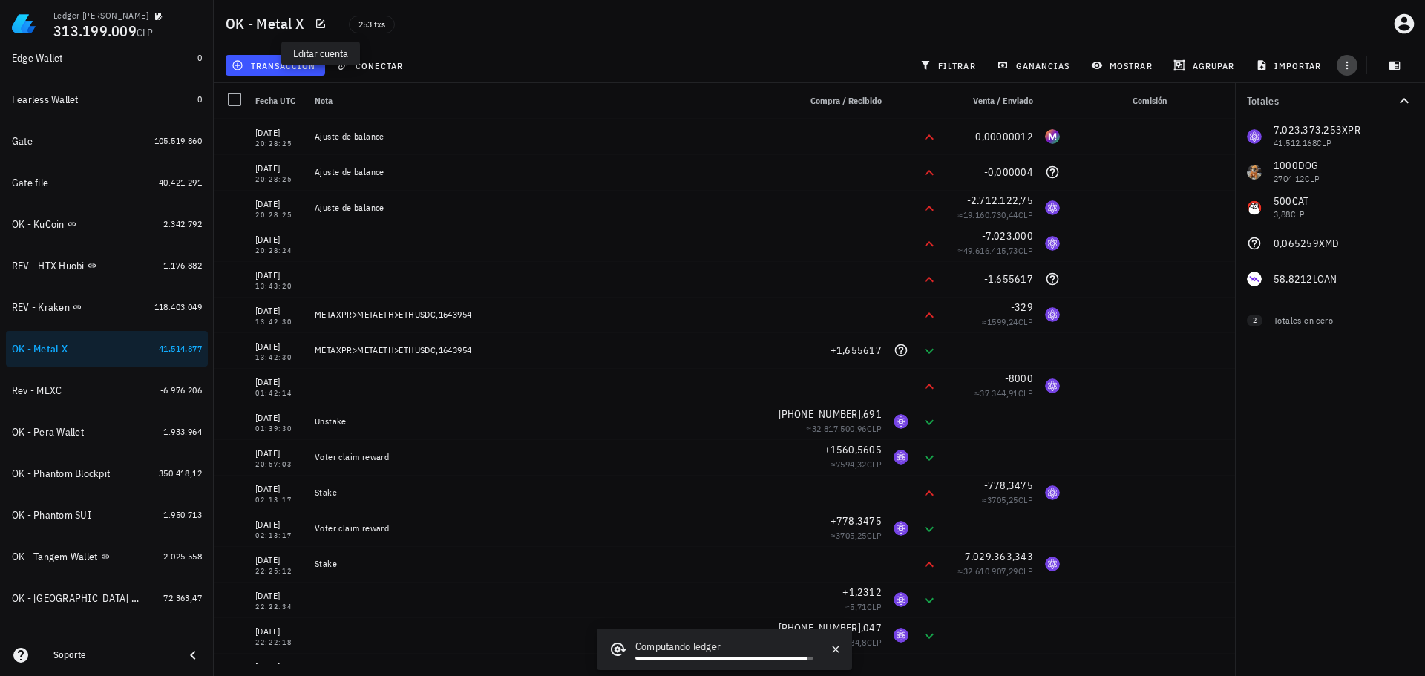
click at [1351, 69] on icon "button" at bounding box center [1348, 65] width 12 height 12
click at [1348, 102] on span "exportar" at bounding box center [1364, 103] width 62 height 12
click at [474, 40] on div "253 txs" at bounding box center [620, 23] width 560 height 37
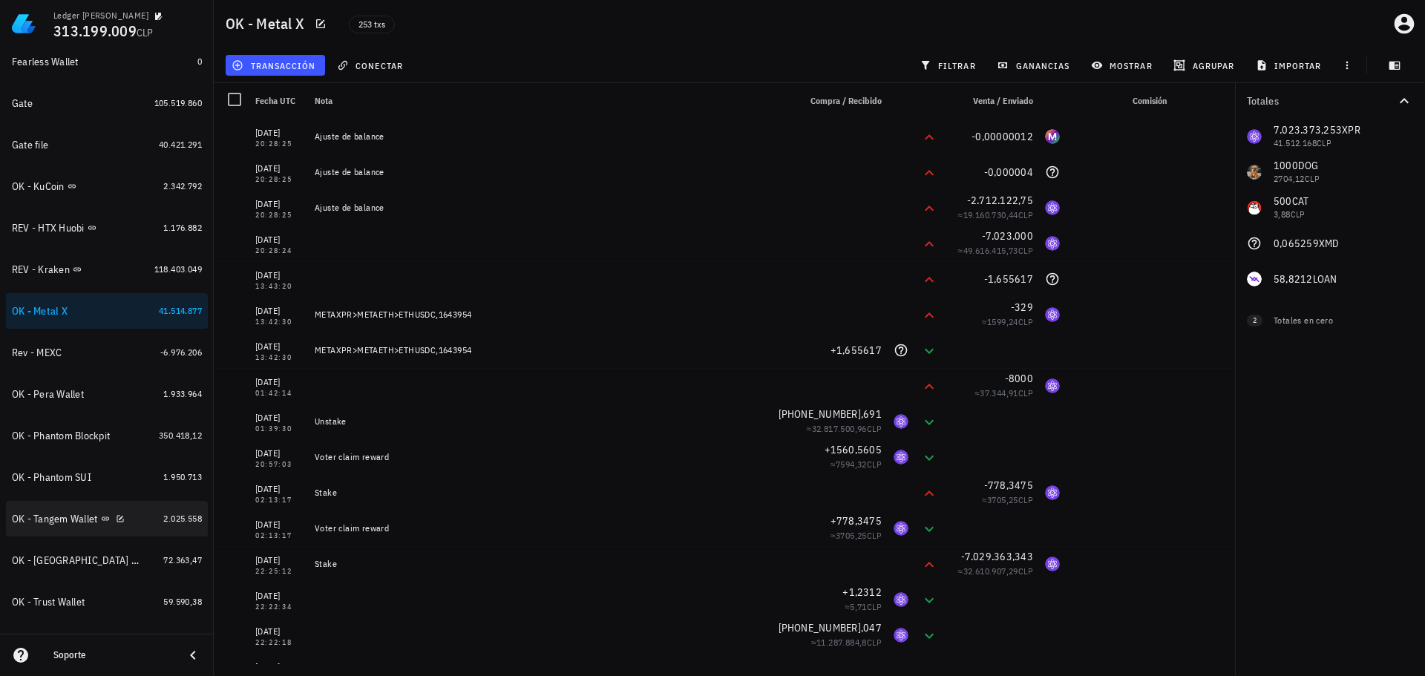
scroll to position [729, 0]
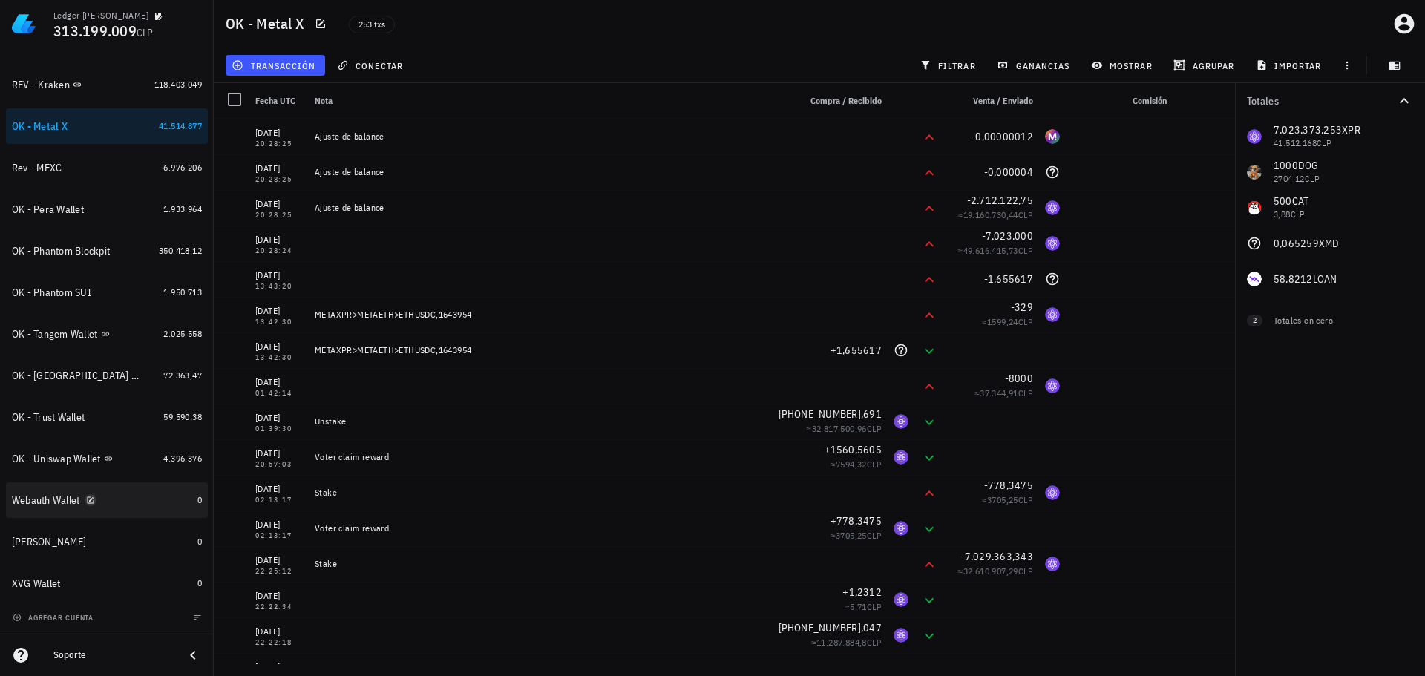
click at [88, 499] on icon "button" at bounding box center [90, 500] width 7 height 7
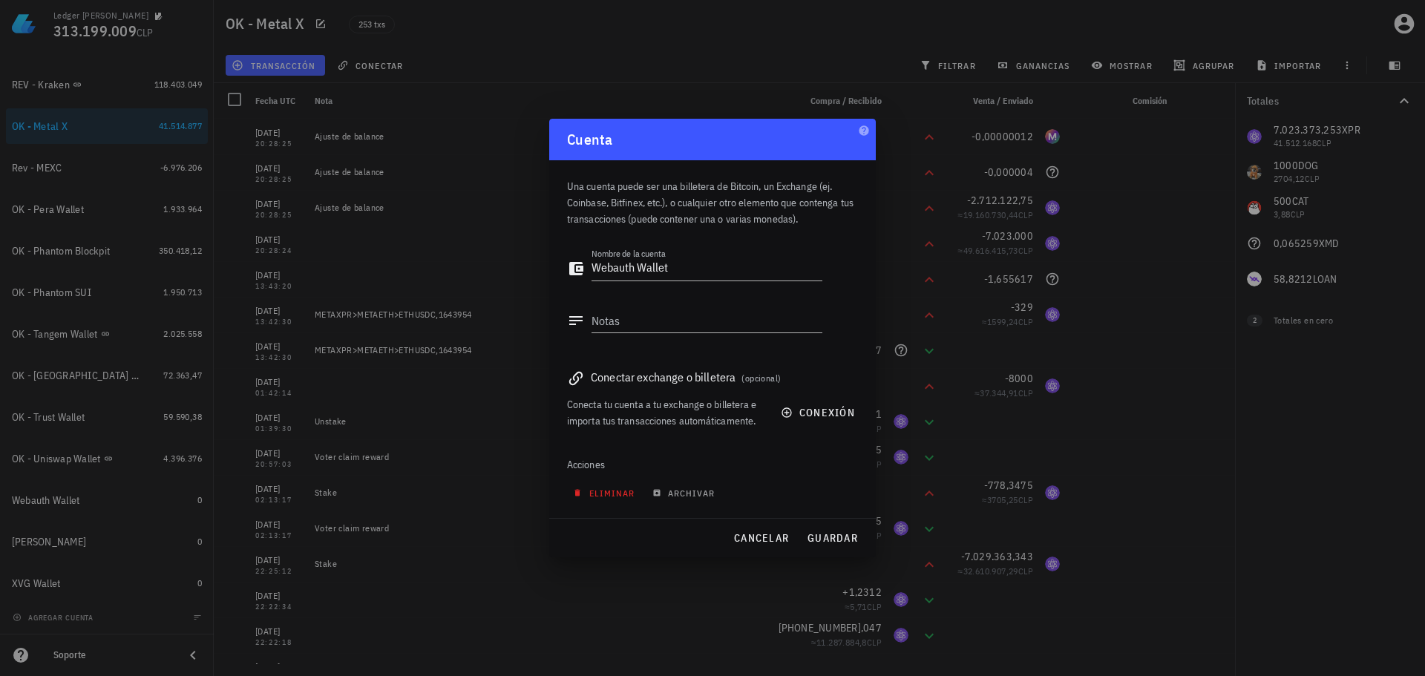
click at [616, 495] on span "eliminar" at bounding box center [605, 493] width 59 height 11
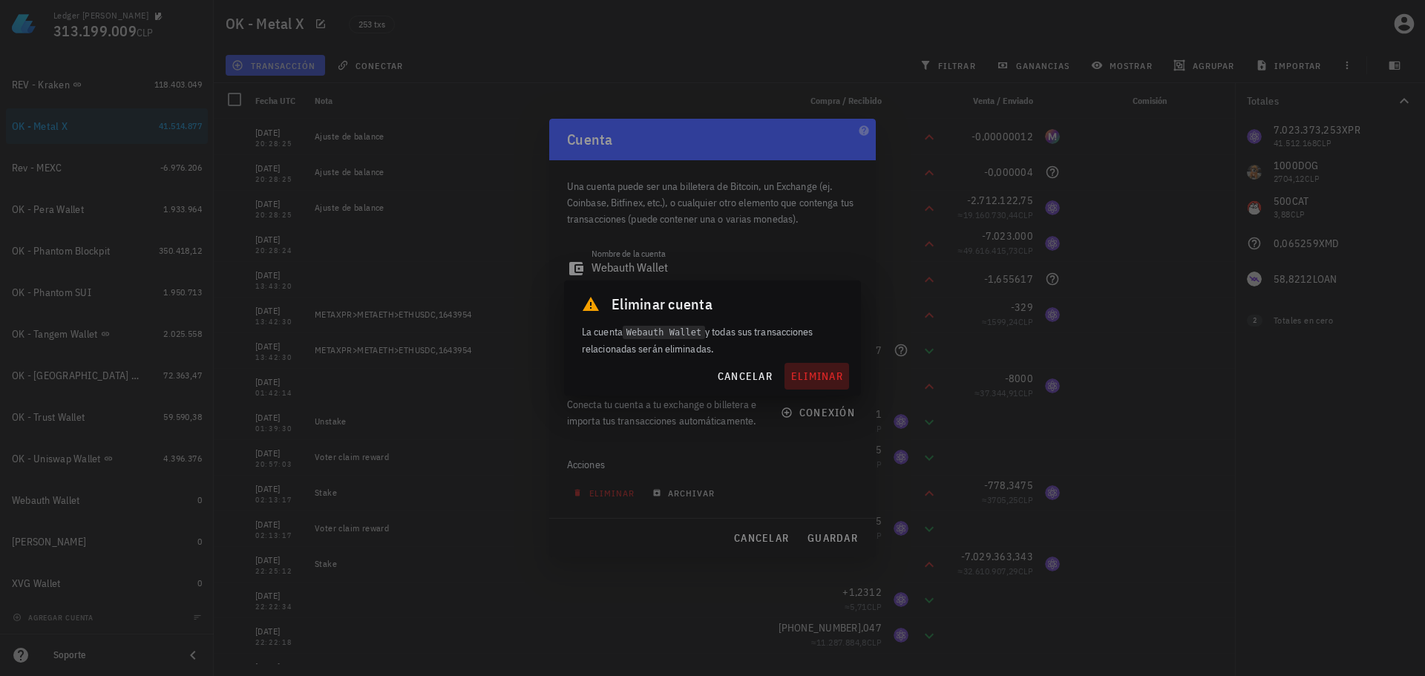
click at [806, 380] on span "eliminar" at bounding box center [817, 376] width 53 height 13
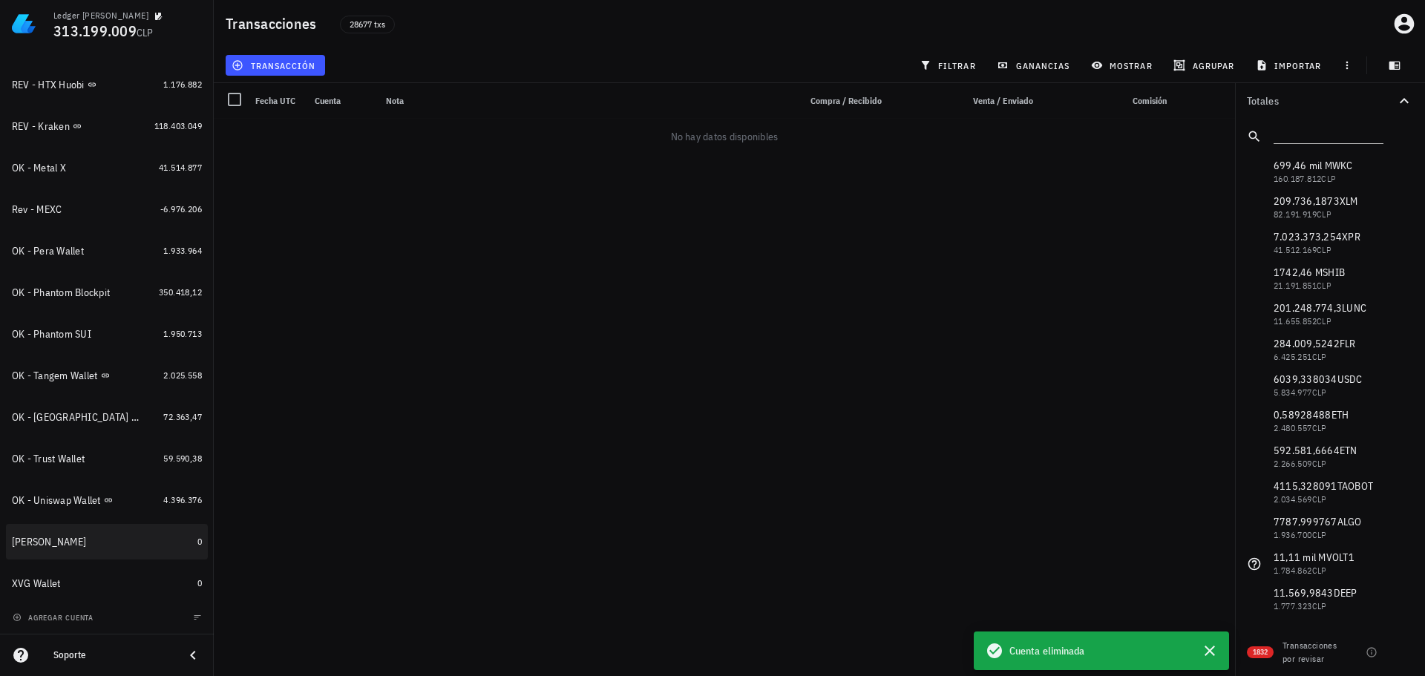
scroll to position [687, 0]
click at [47, 547] on div "[PERSON_NAME]" at bounding box center [49, 542] width 74 height 13
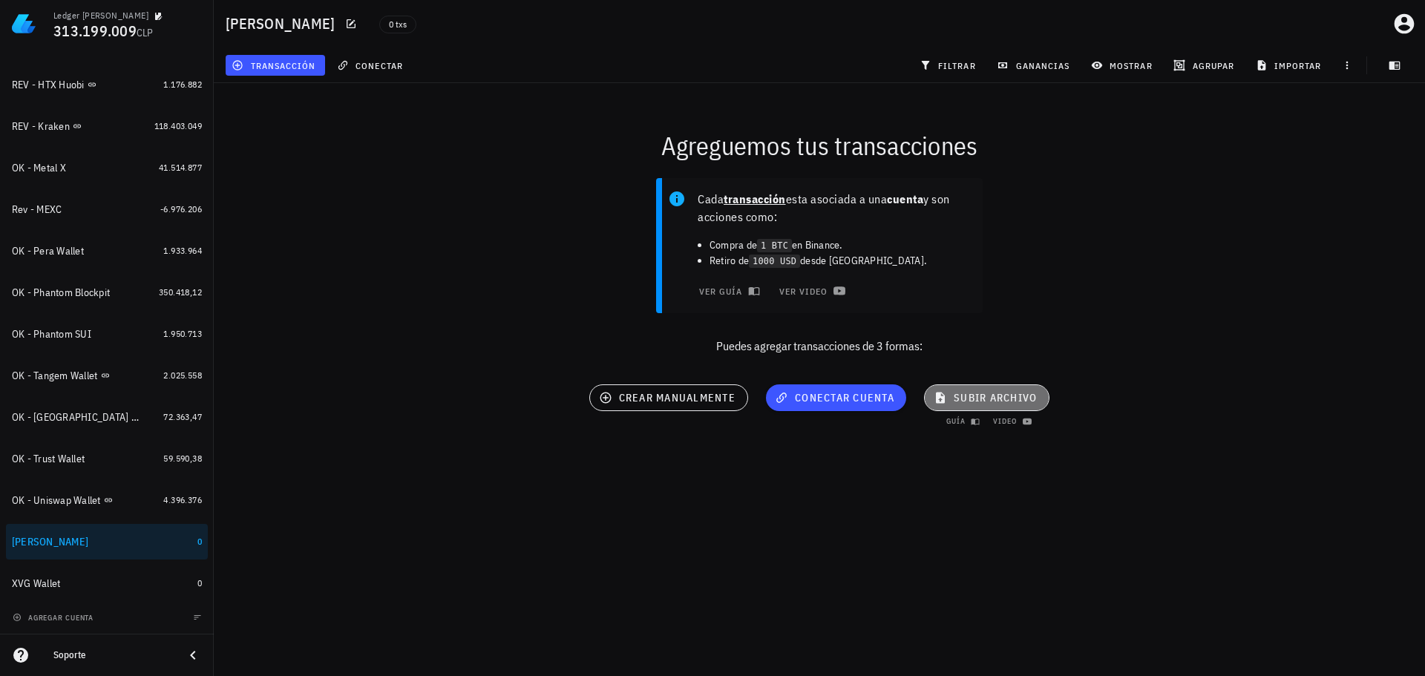
click at [1009, 393] on span "subir archivo" at bounding box center [987, 397] width 100 height 13
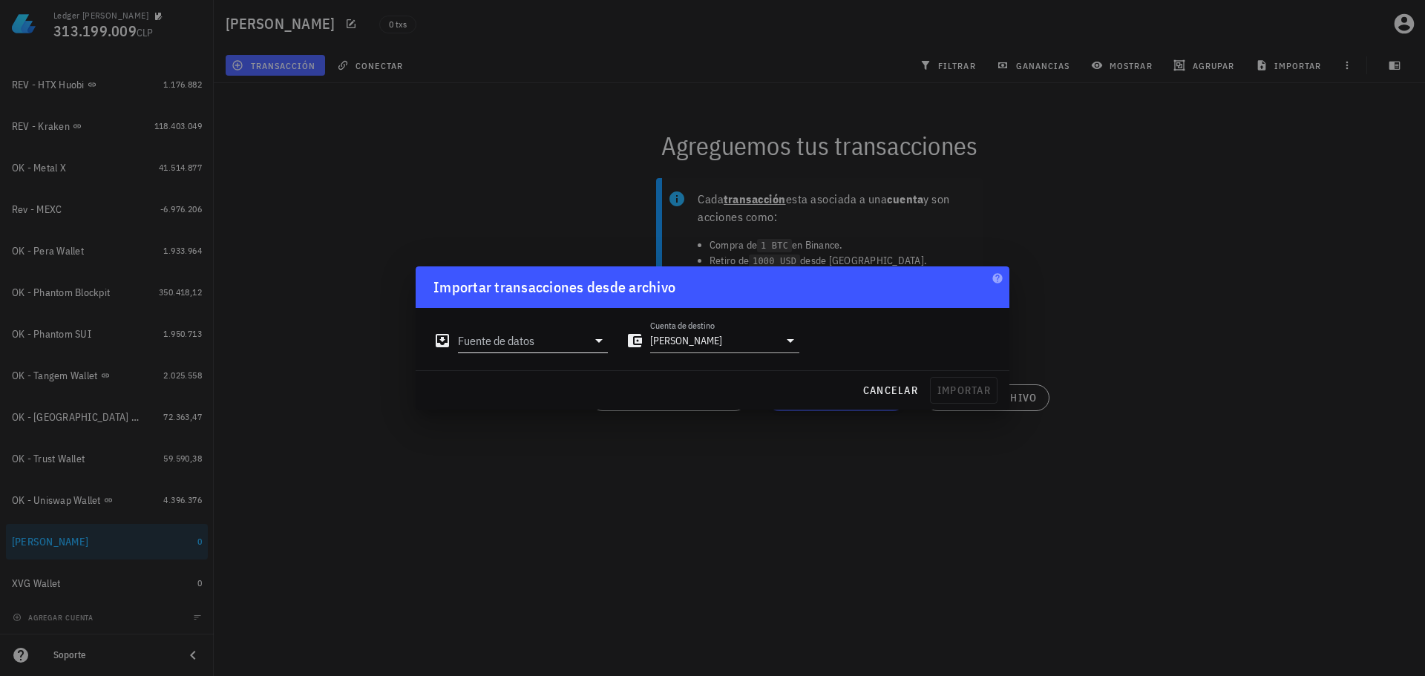
click at [535, 349] on input "Fuente de datos" at bounding box center [522, 341] width 129 height 24
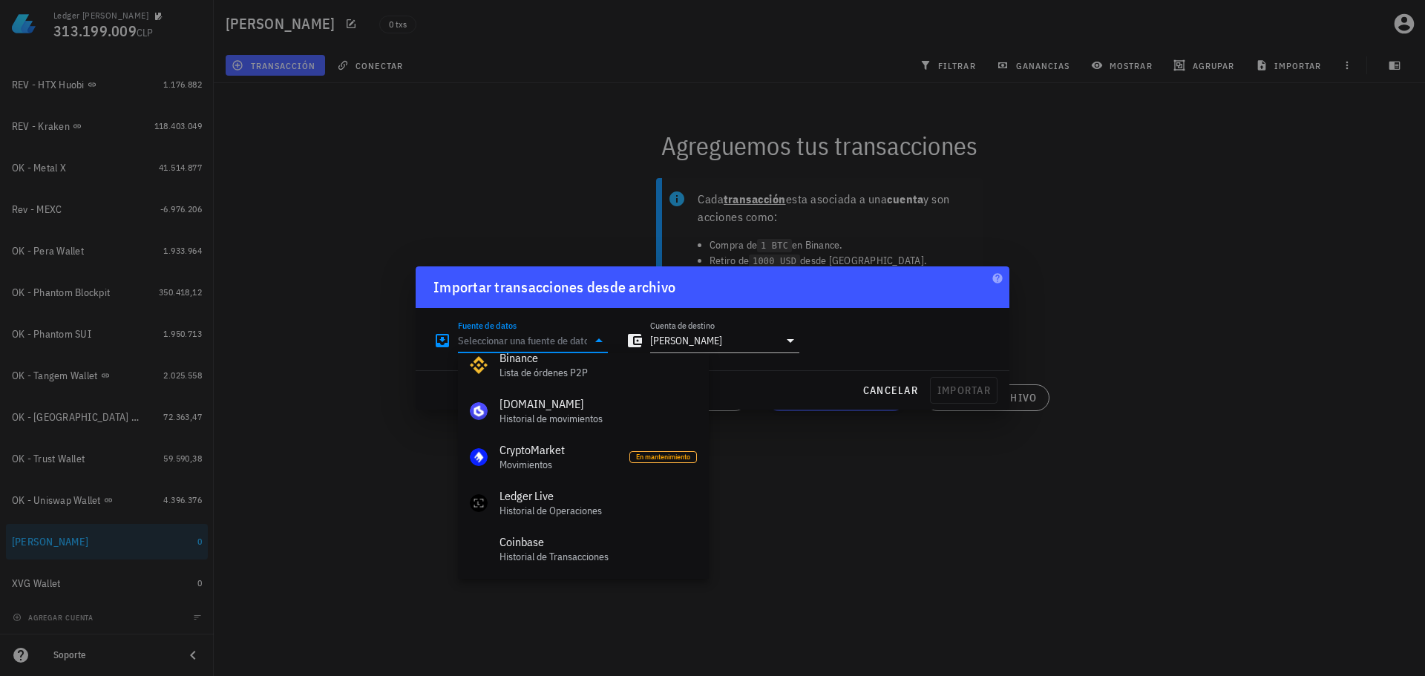
scroll to position [665, 0]
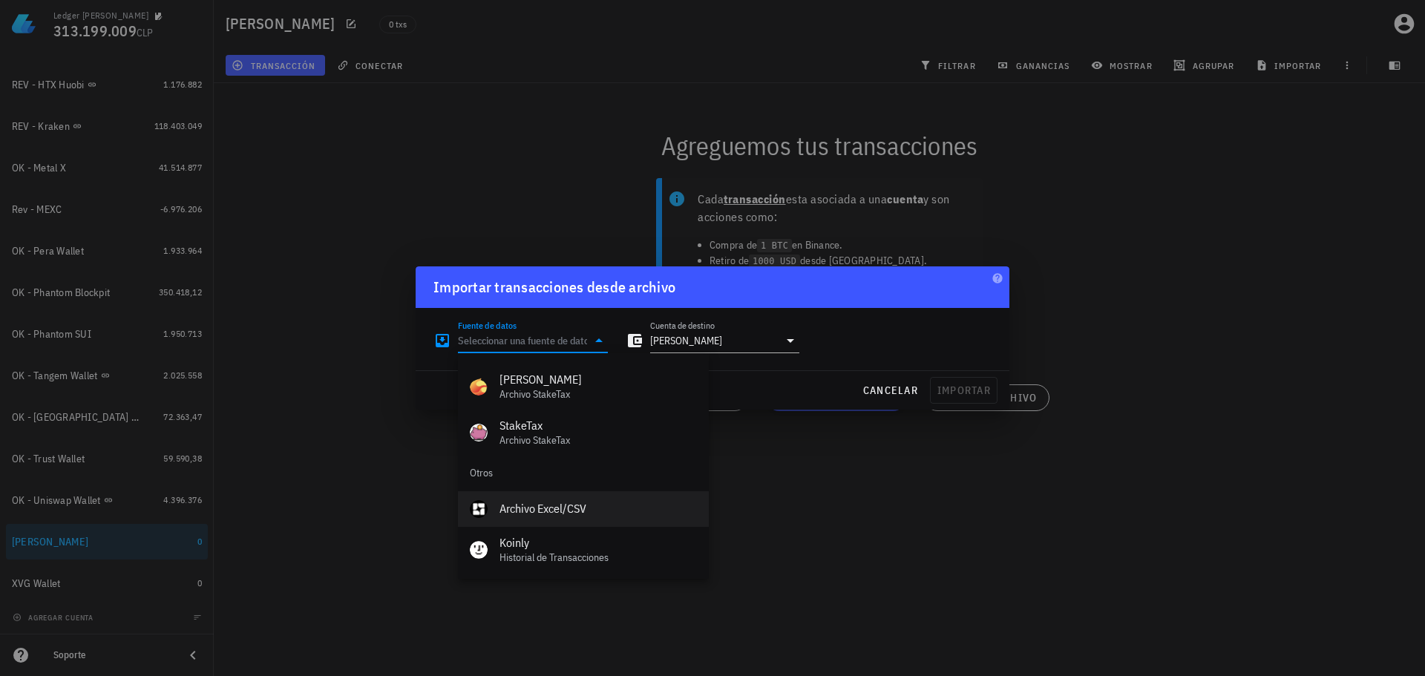
click at [534, 503] on div "Archivo Excel/CSV" at bounding box center [598, 509] width 197 height 14
type input "Archivo Excel/CSV"
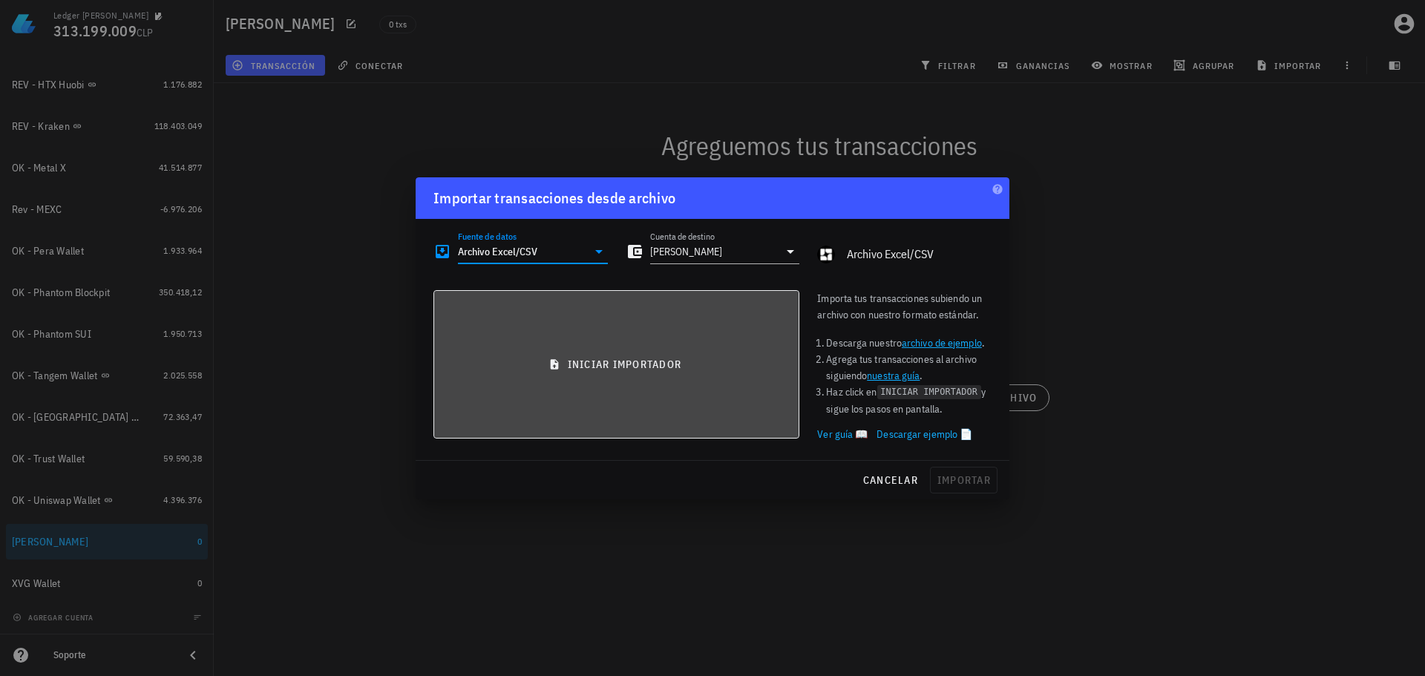
click at [562, 375] on button "iniciar importador" at bounding box center [617, 364] width 366 height 148
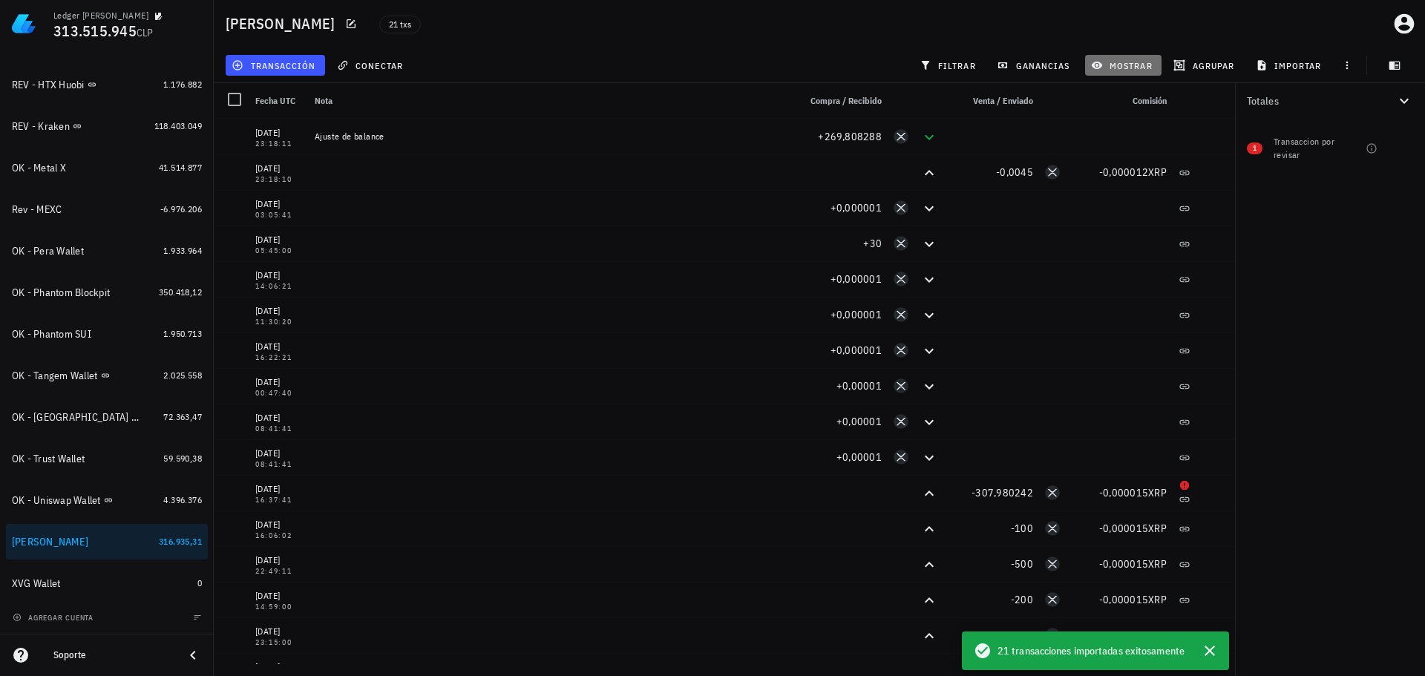
click at [1120, 65] on span "mostrar" at bounding box center [1123, 65] width 59 height 12
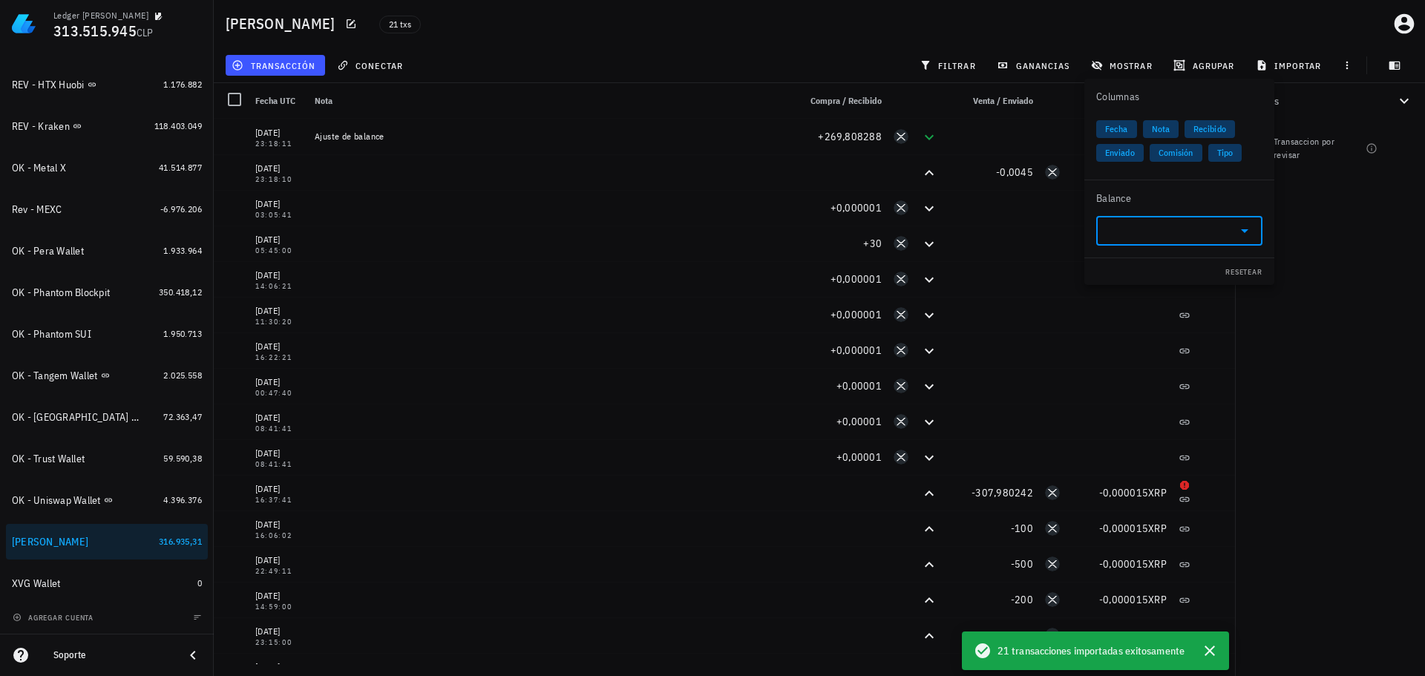
click at [1135, 238] on input "text" at bounding box center [1167, 231] width 125 height 24
click at [1140, 267] on div "XRP" at bounding box center [1141, 262] width 19 height 15
type input "XRP"
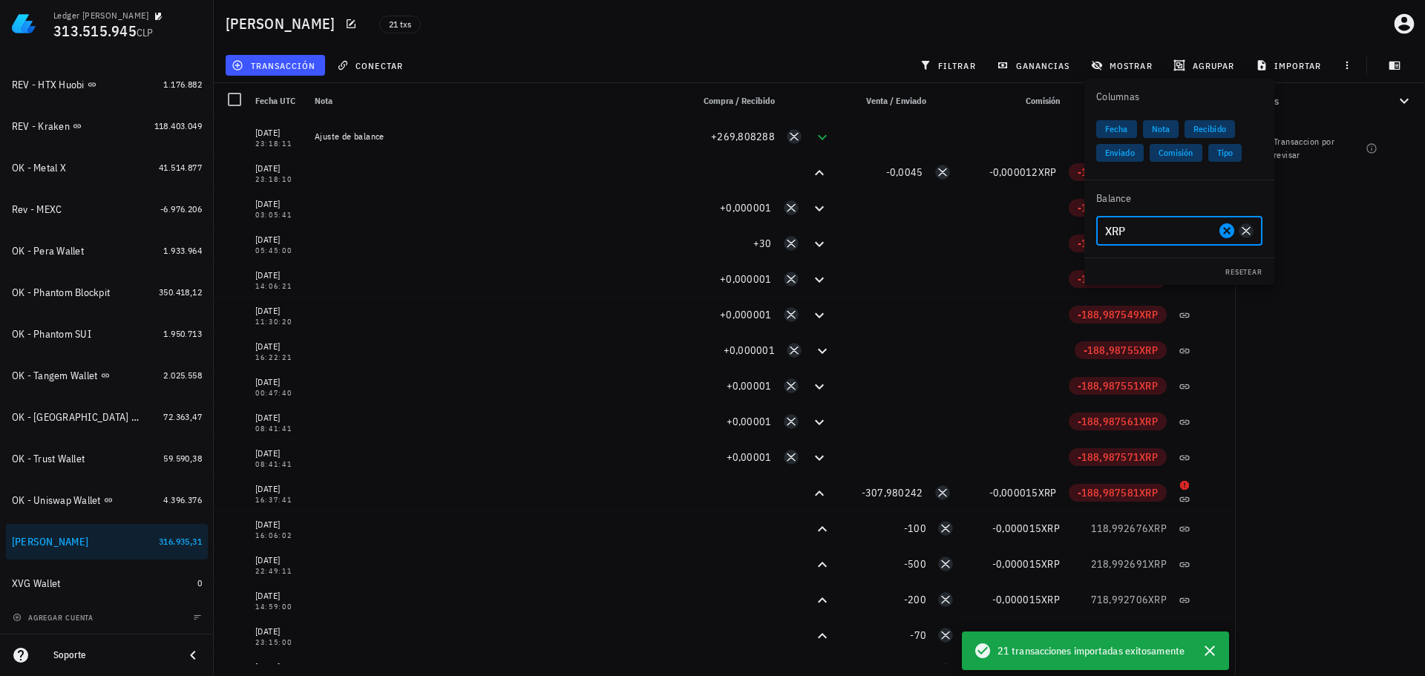
click at [1335, 386] on div "Totales 1 Transaccion por revisar" at bounding box center [1330, 379] width 190 height 593
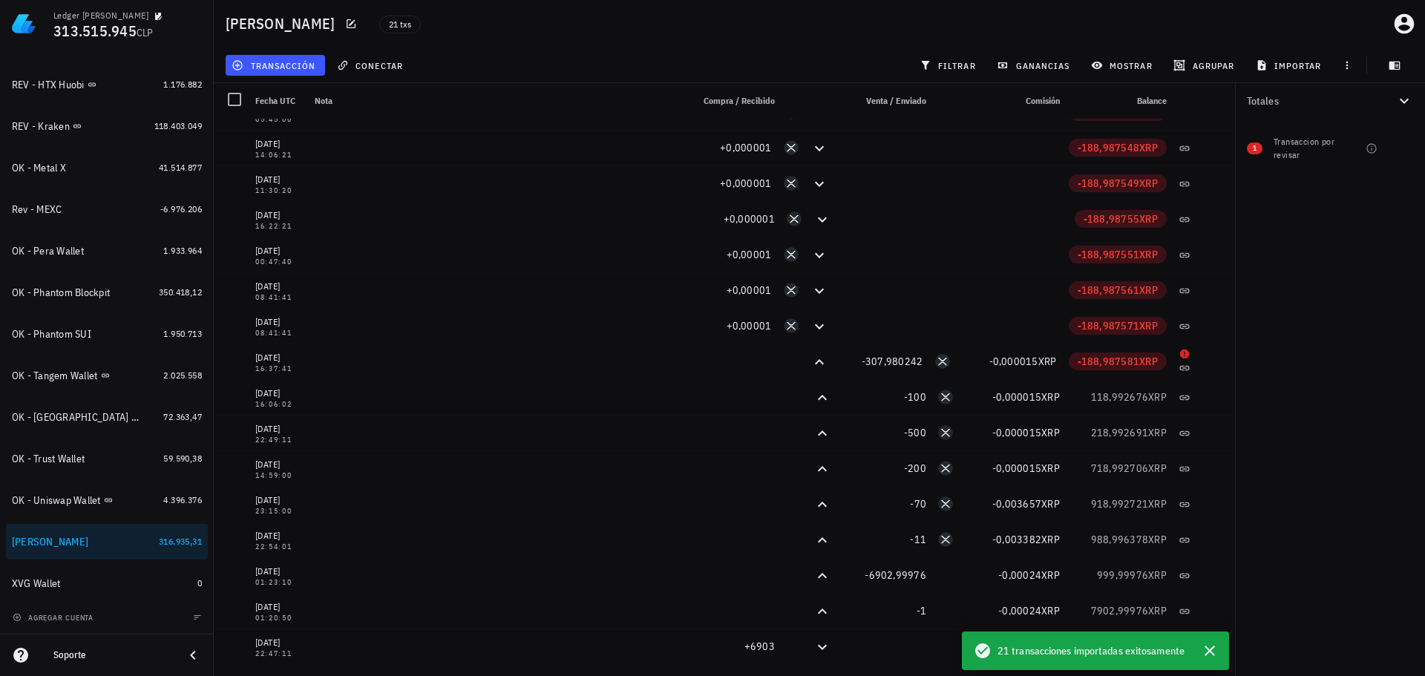
scroll to position [203, 0]
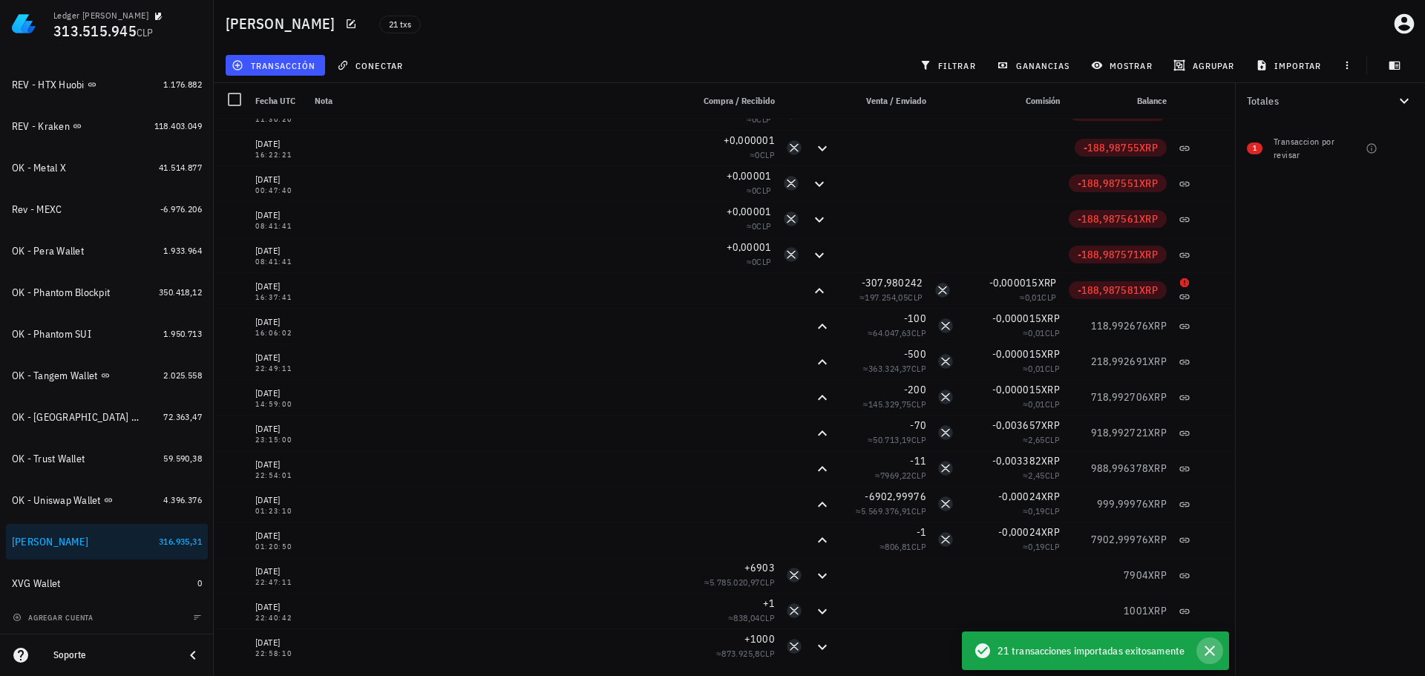
click at [1211, 648] on icon "button" at bounding box center [1210, 651] width 18 height 18
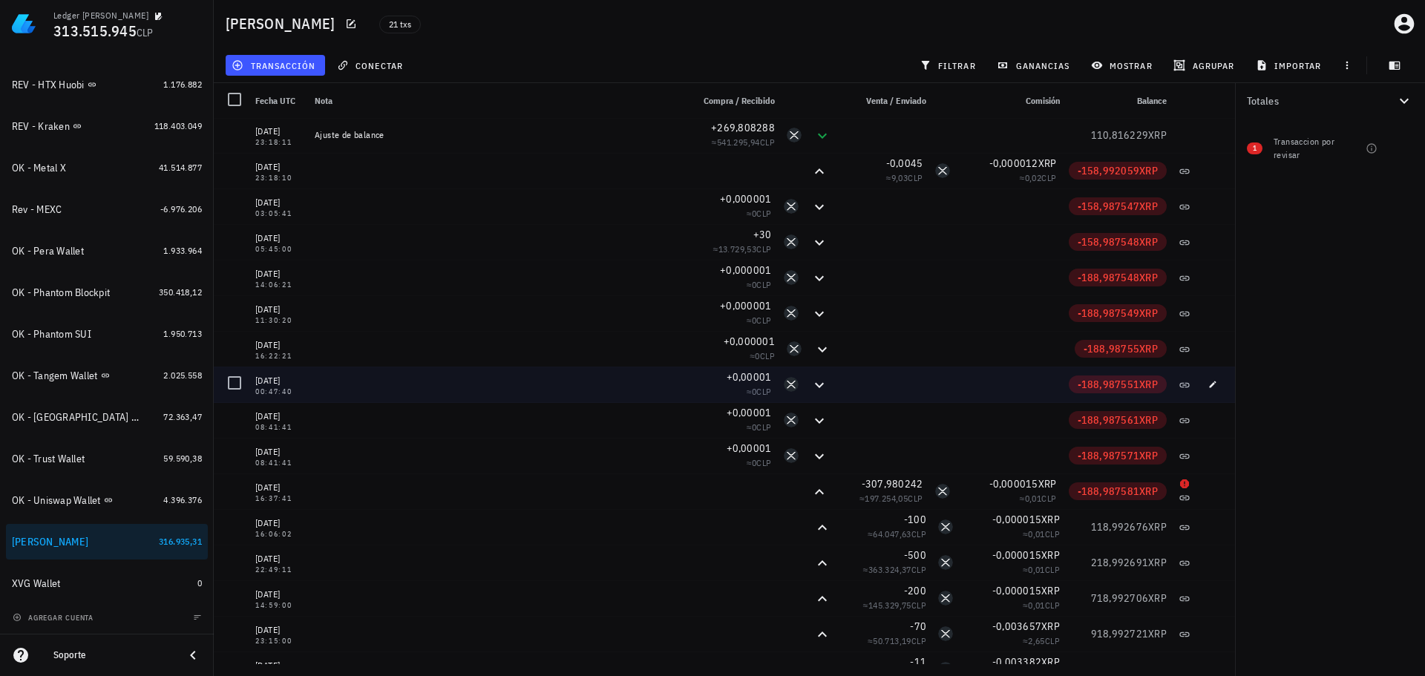
scroll to position [0, 0]
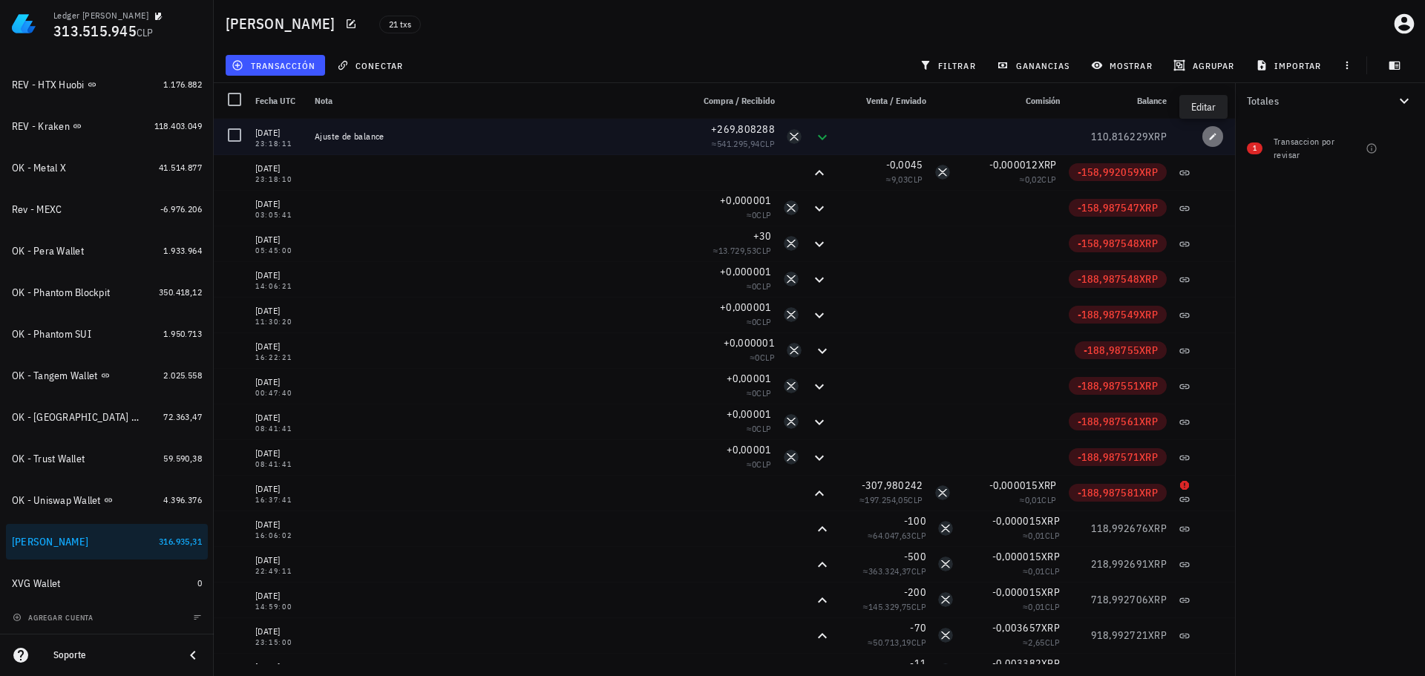
click at [1209, 137] on icon "button" at bounding box center [1213, 136] width 9 height 9
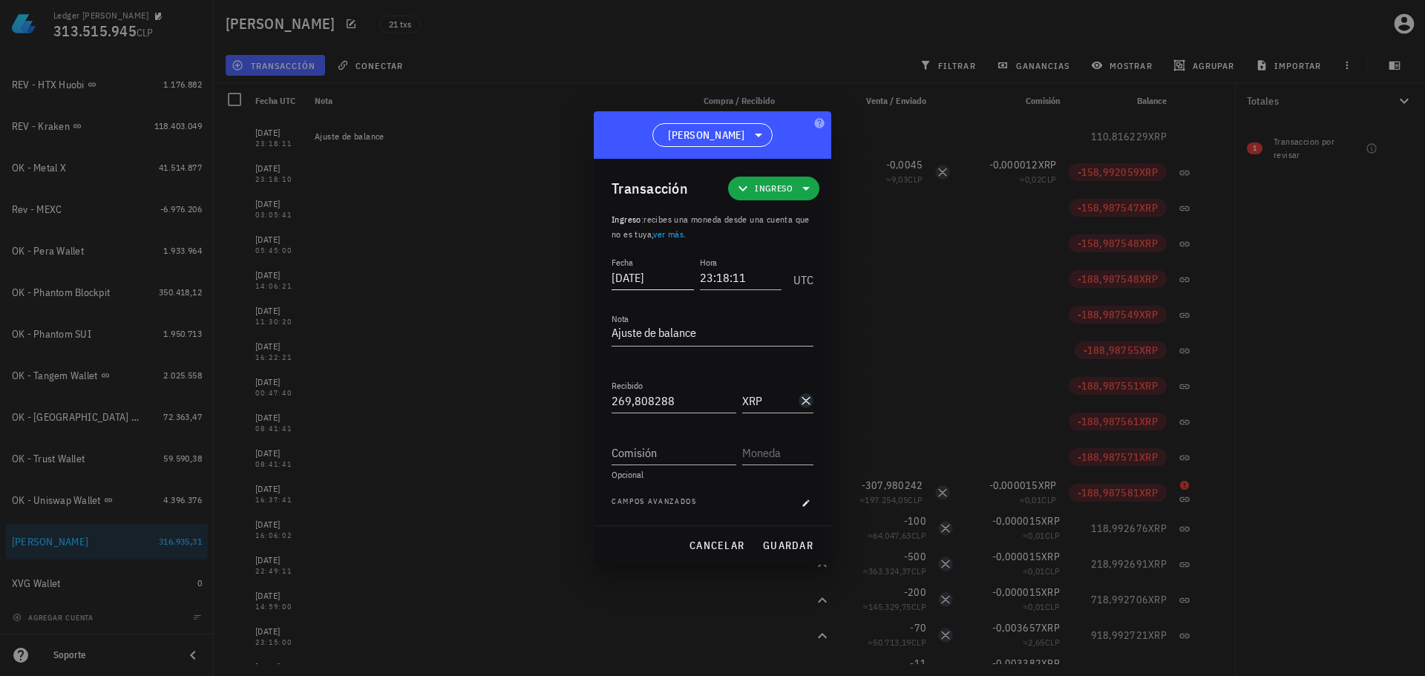
click at [650, 280] on input "[DATE]" at bounding box center [653, 278] width 82 height 24
type input "[DATE]"
type input "16:37:40"
click at [800, 545] on span "guardar" at bounding box center [787, 545] width 51 height 13
type input "[DATE]"
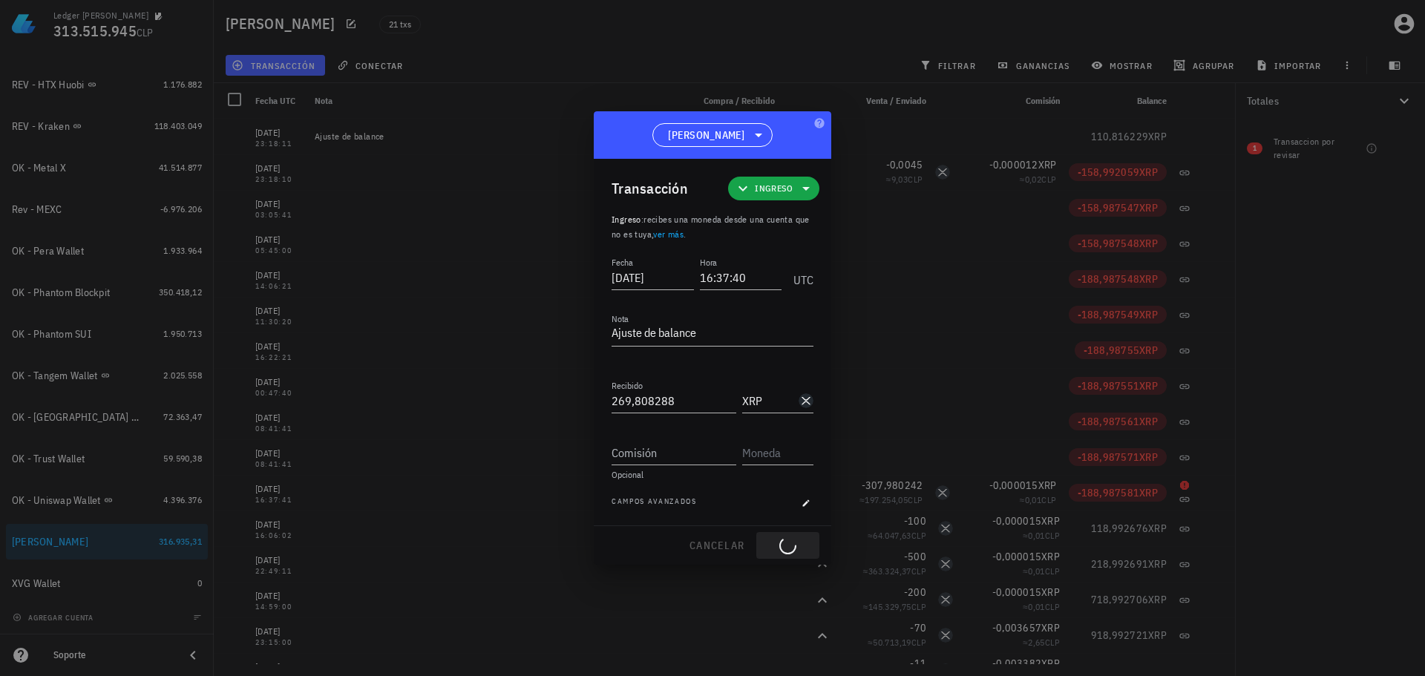
type input "23:18:11"
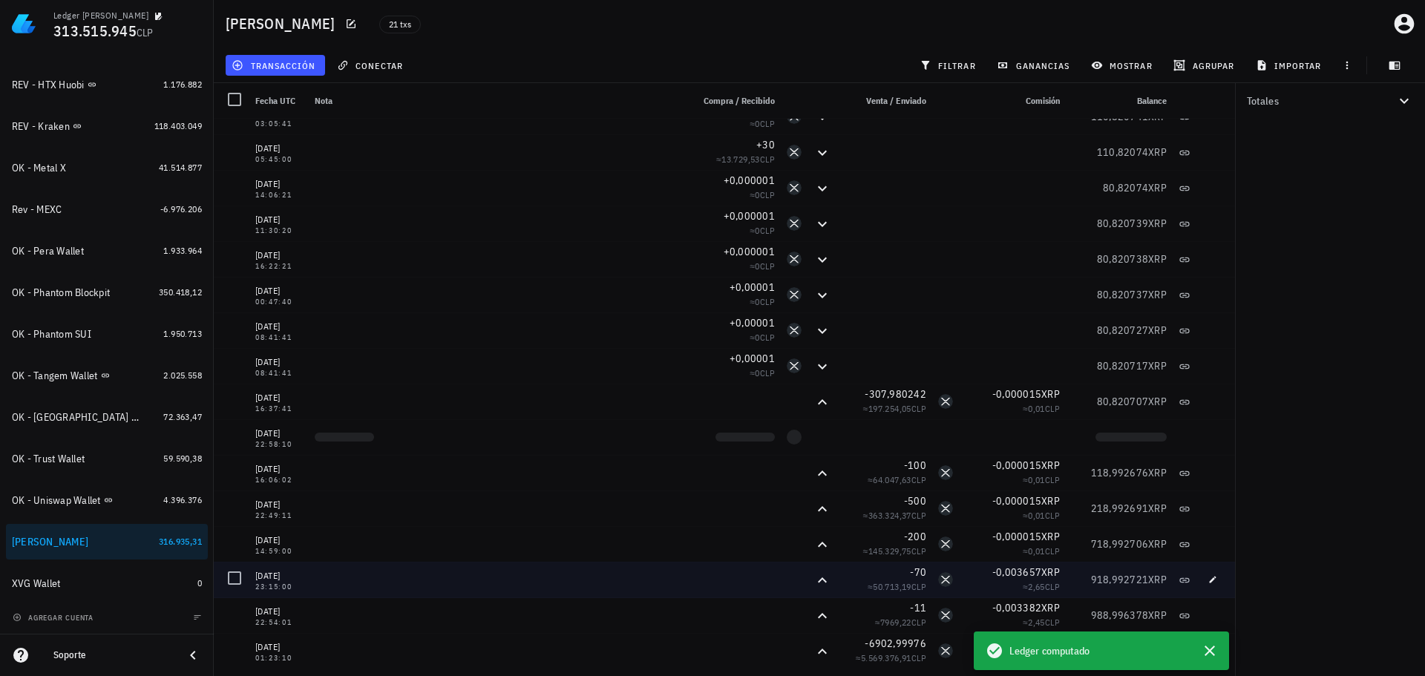
scroll to position [54, 0]
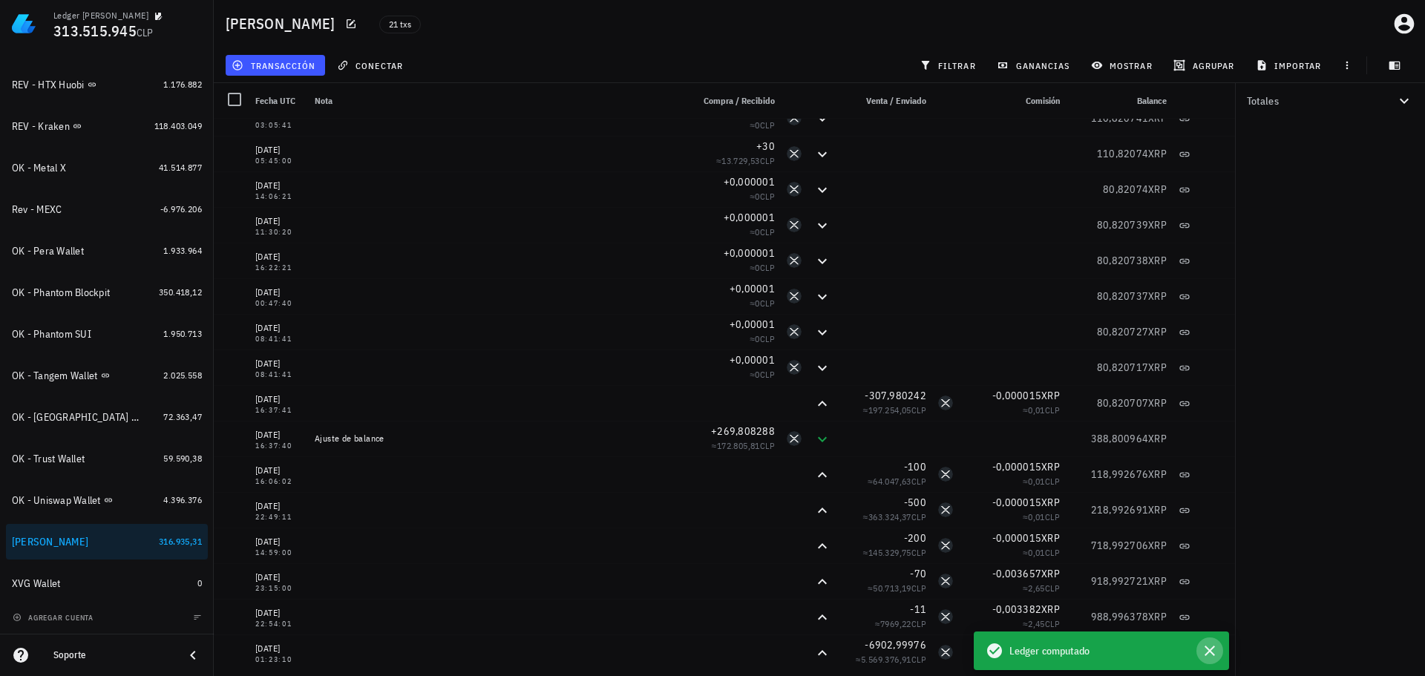
click at [1212, 650] on icon "button" at bounding box center [1210, 651] width 10 height 10
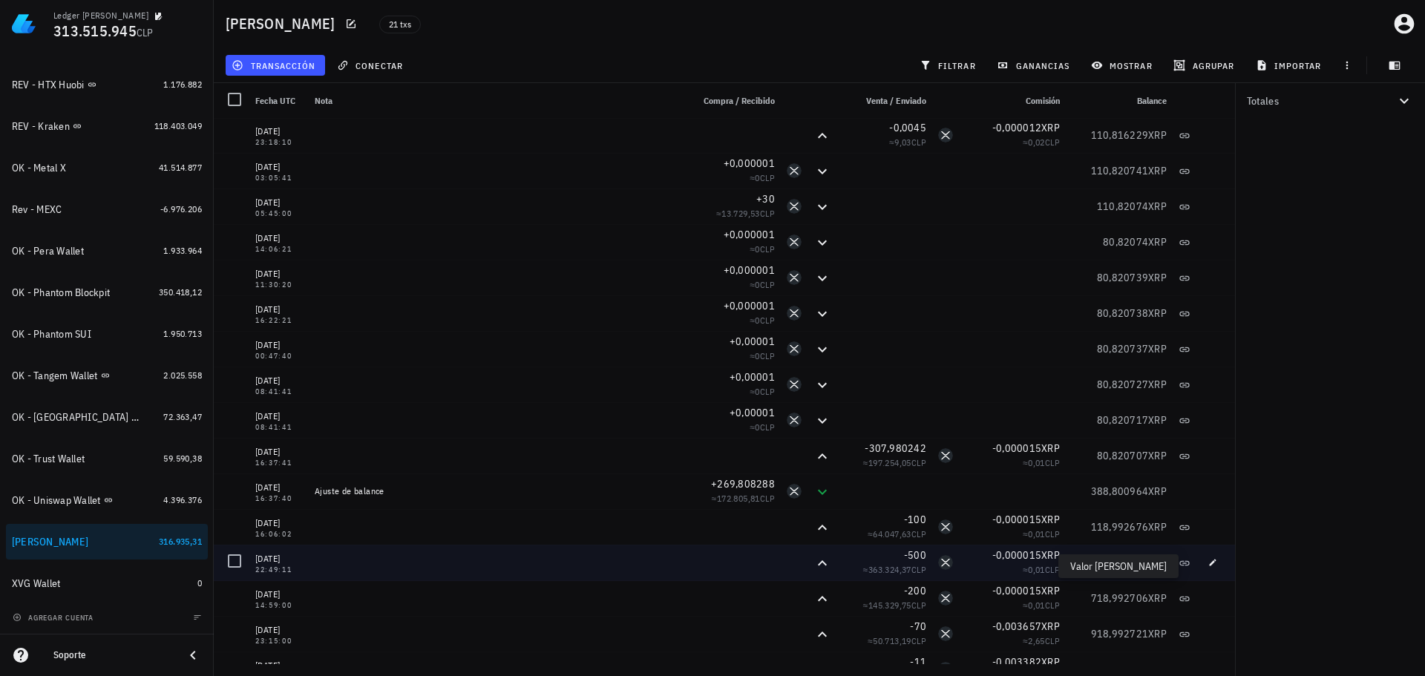
scroll to position [0, 0]
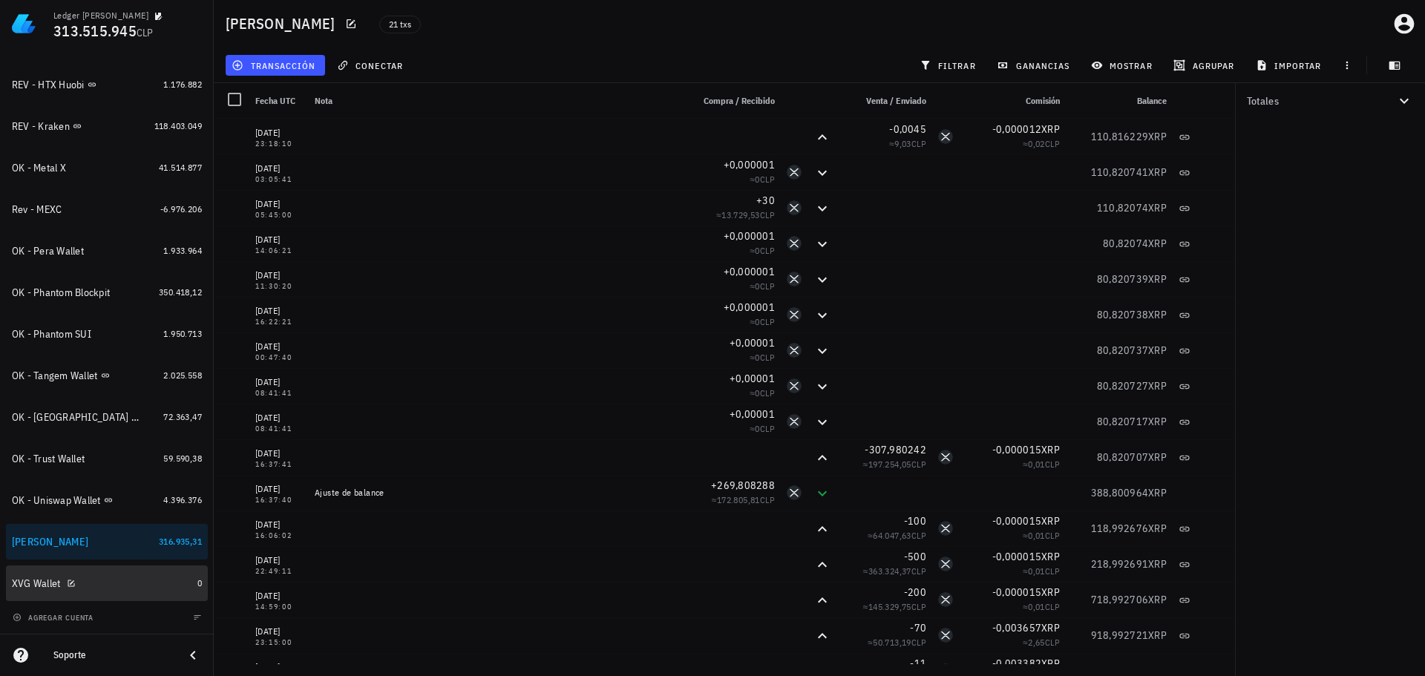
click at [144, 577] on div "XVG Wallet" at bounding box center [102, 584] width 180 height 14
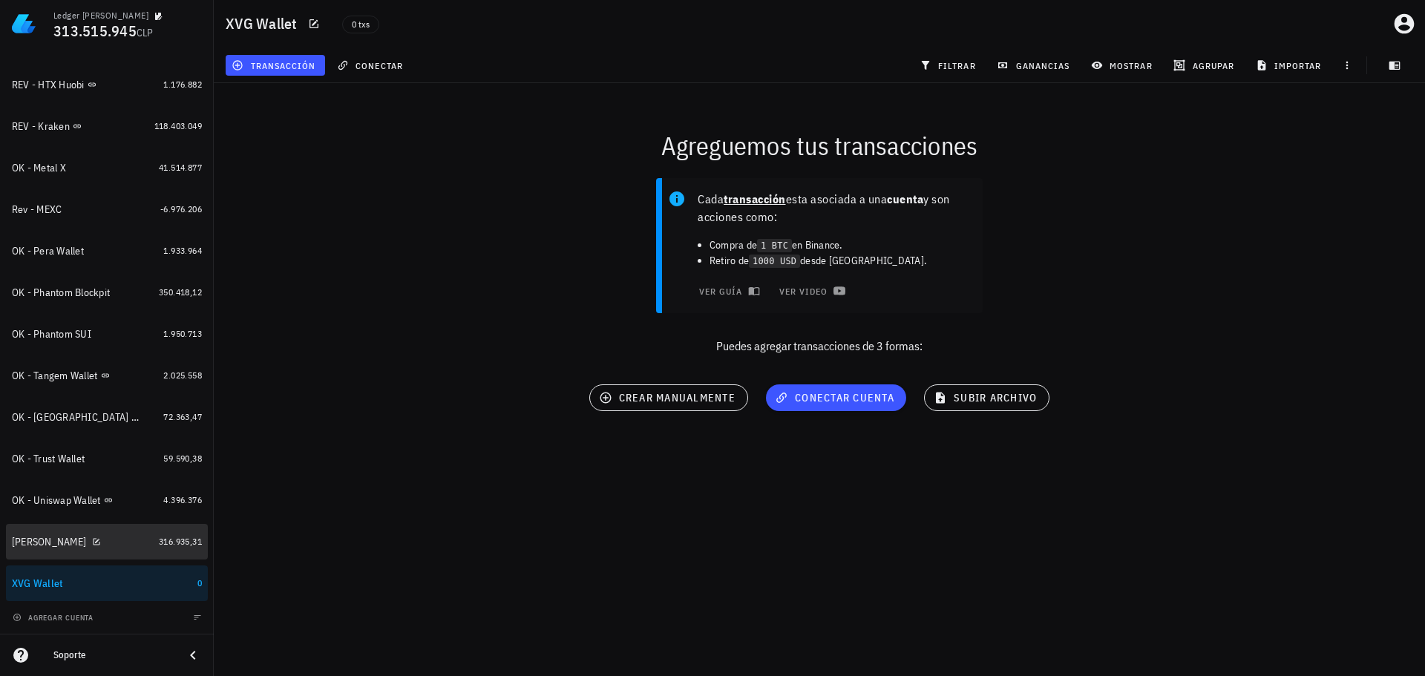
click at [91, 546] on div "[PERSON_NAME]" at bounding box center [82, 542] width 141 height 14
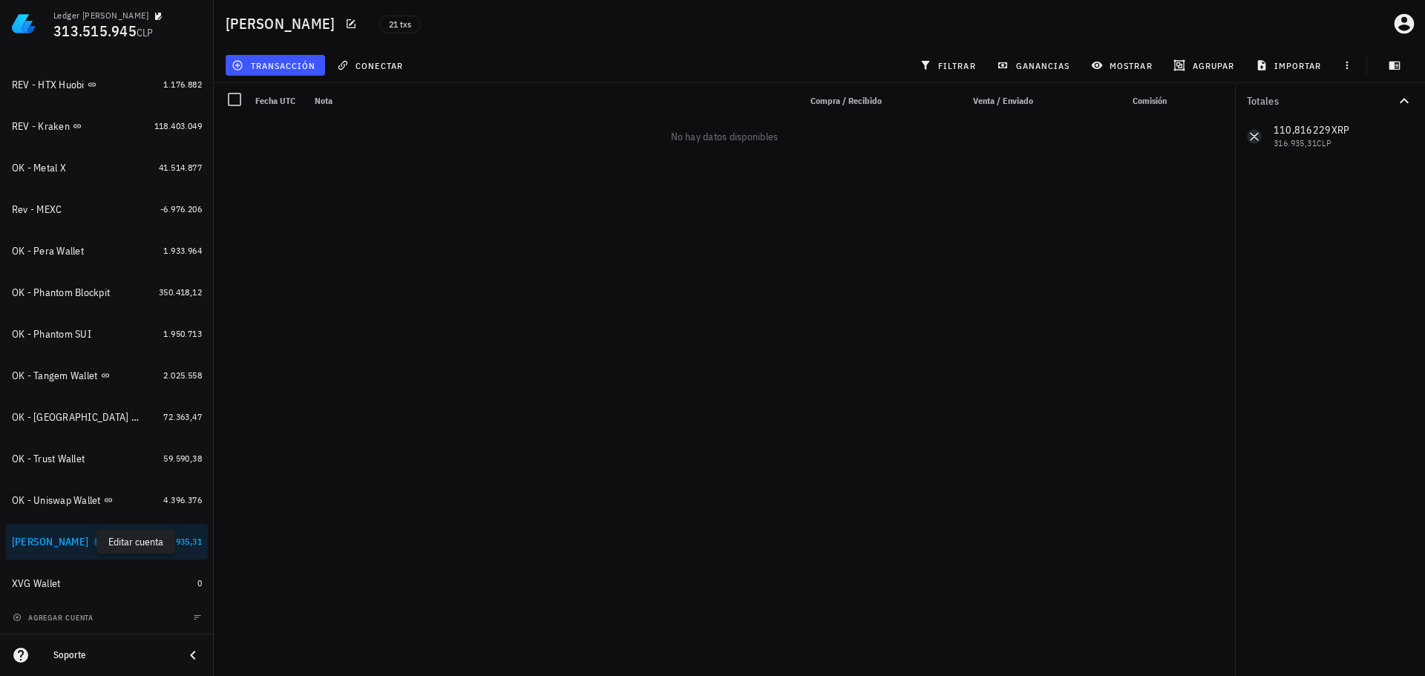
click at [94, 540] on icon "button" at bounding box center [98, 542] width 9 height 9
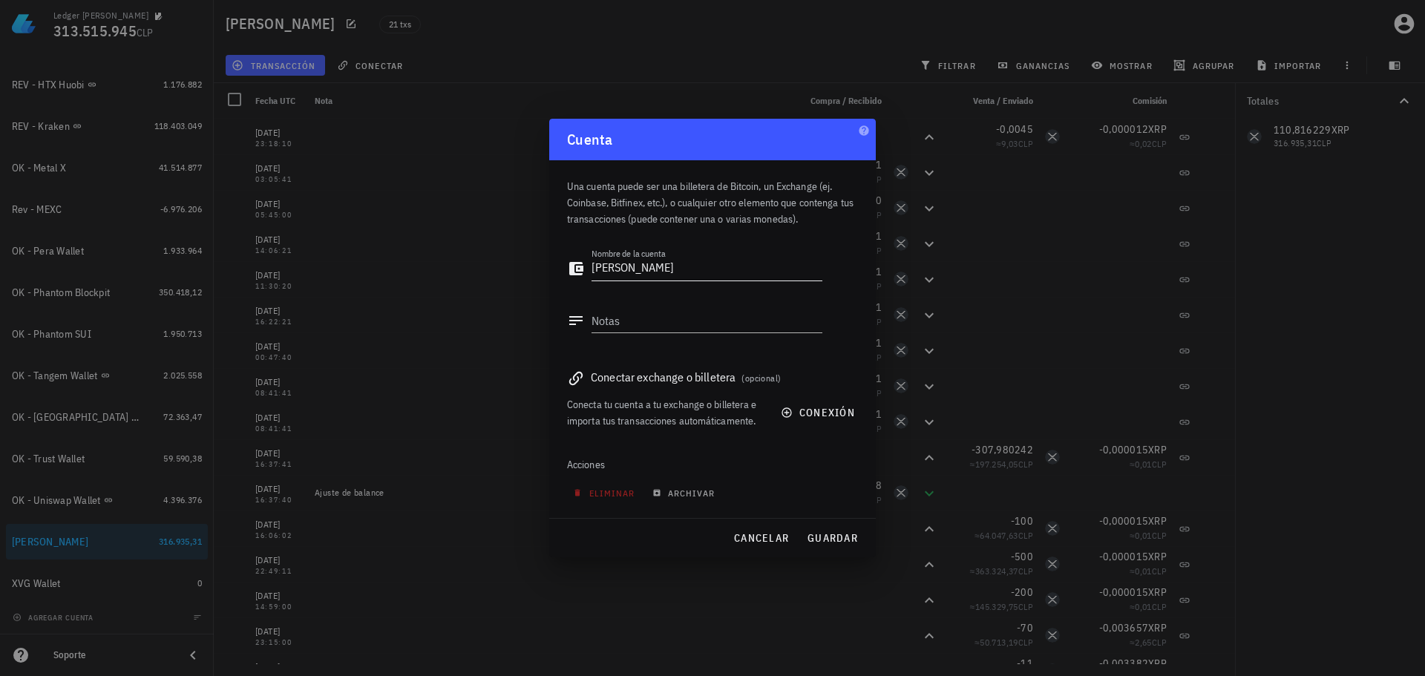
click at [592, 271] on textarea "[PERSON_NAME]" at bounding box center [707, 269] width 231 height 24
type textarea "OK - [PERSON_NAME]"
click at [833, 537] on span "guardar" at bounding box center [832, 538] width 51 height 13
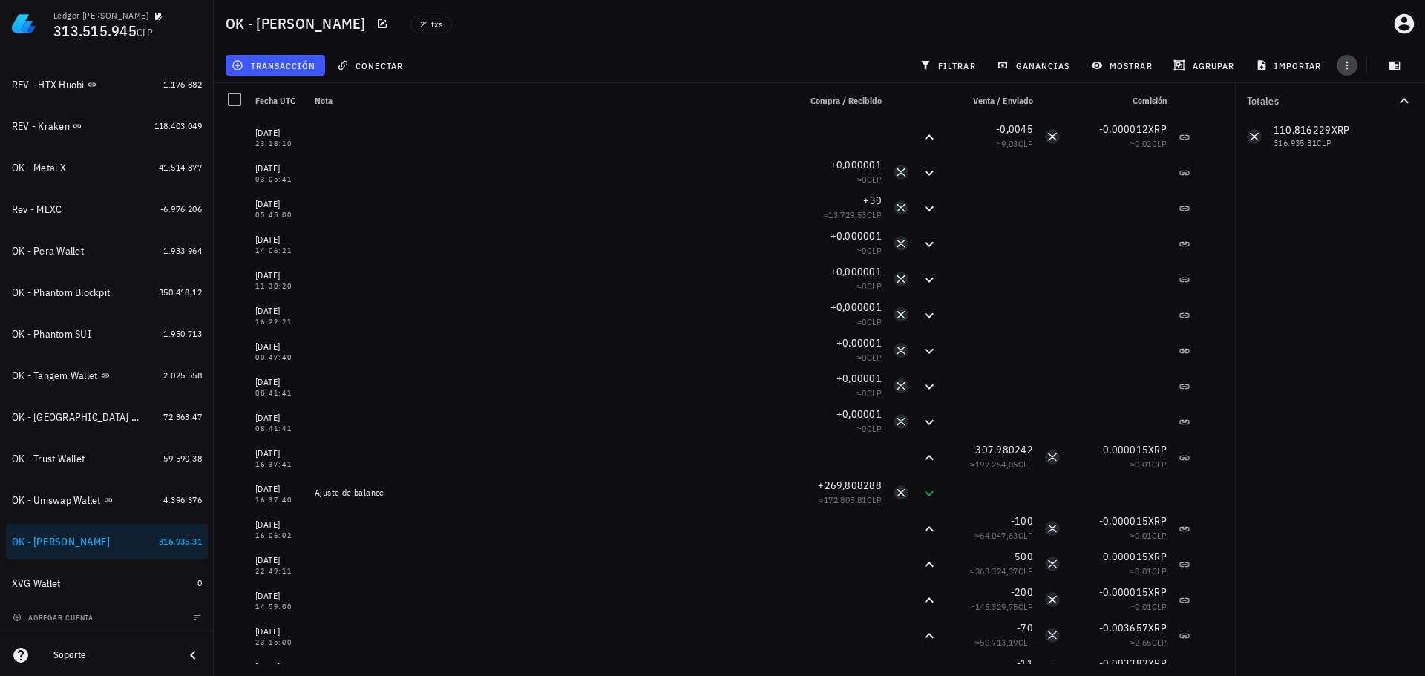
click at [1347, 65] on icon "button" at bounding box center [1348, 65] width 12 height 12
click at [1373, 105] on span "exportar" at bounding box center [1364, 103] width 62 height 12
click at [110, 578] on div "XVG Wallet" at bounding box center [102, 584] width 180 height 14
